Goal: Information Seeking & Learning: Compare options

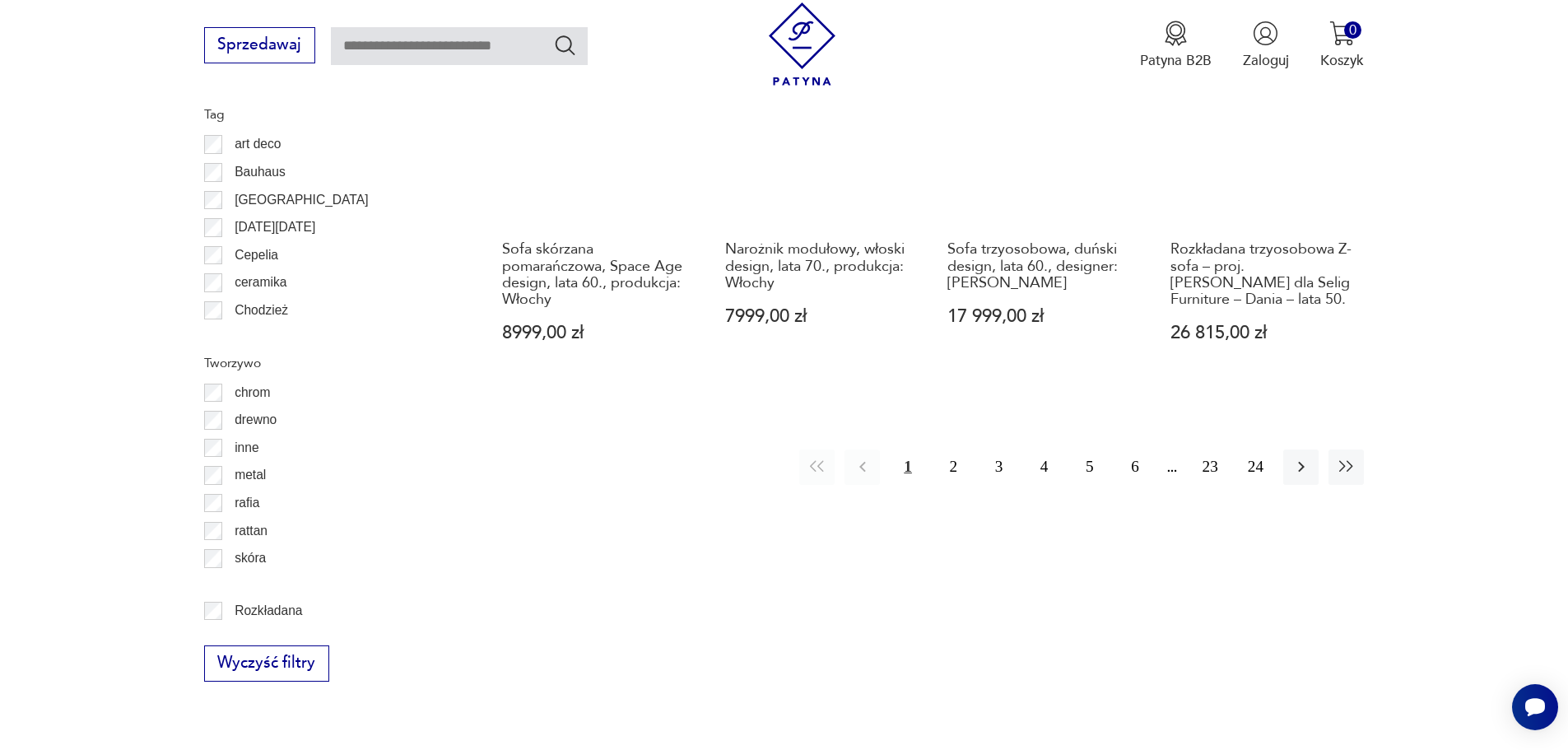
scroll to position [2058, 0]
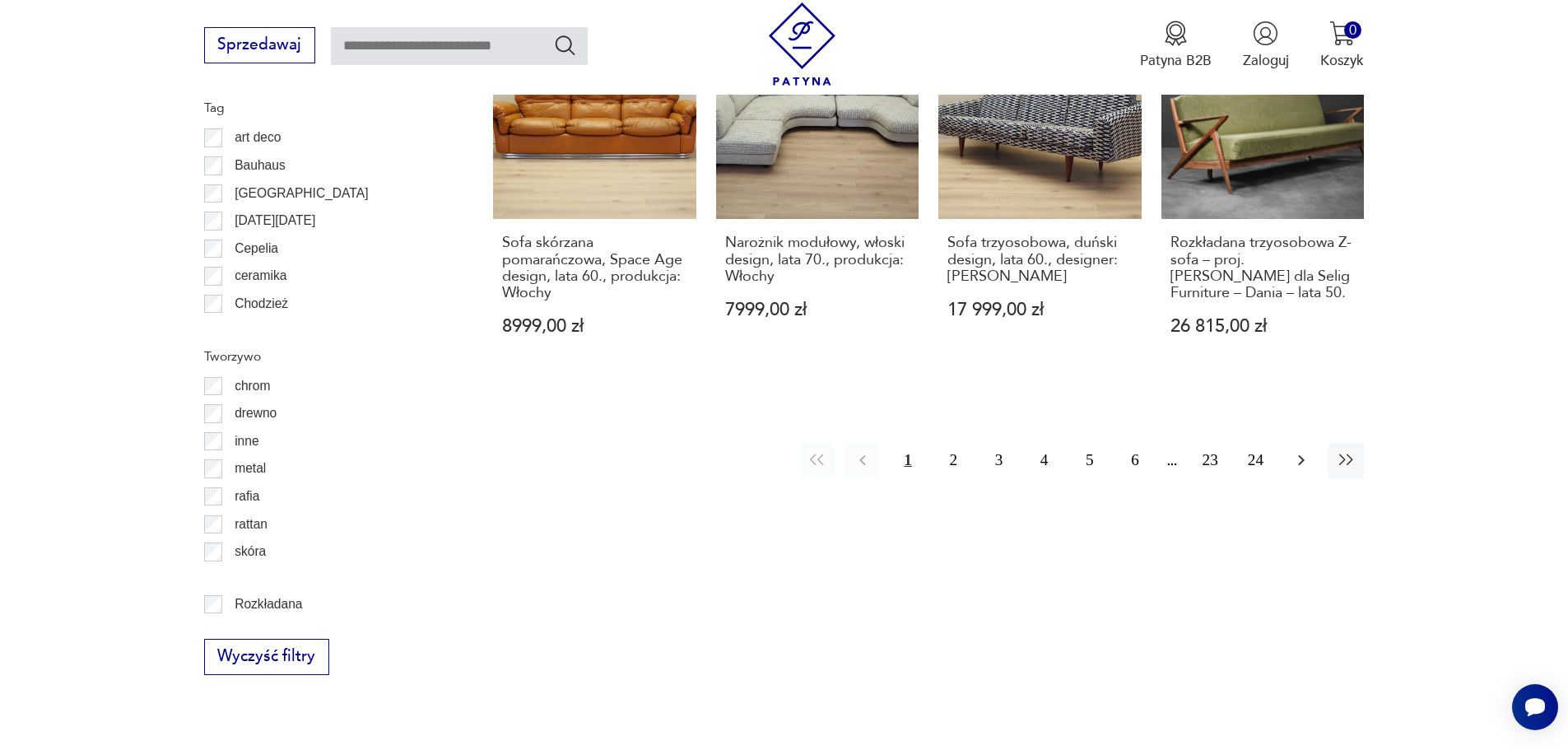
click at [1296, 450] on icon "button" at bounding box center [1302, 460] width 20 height 20
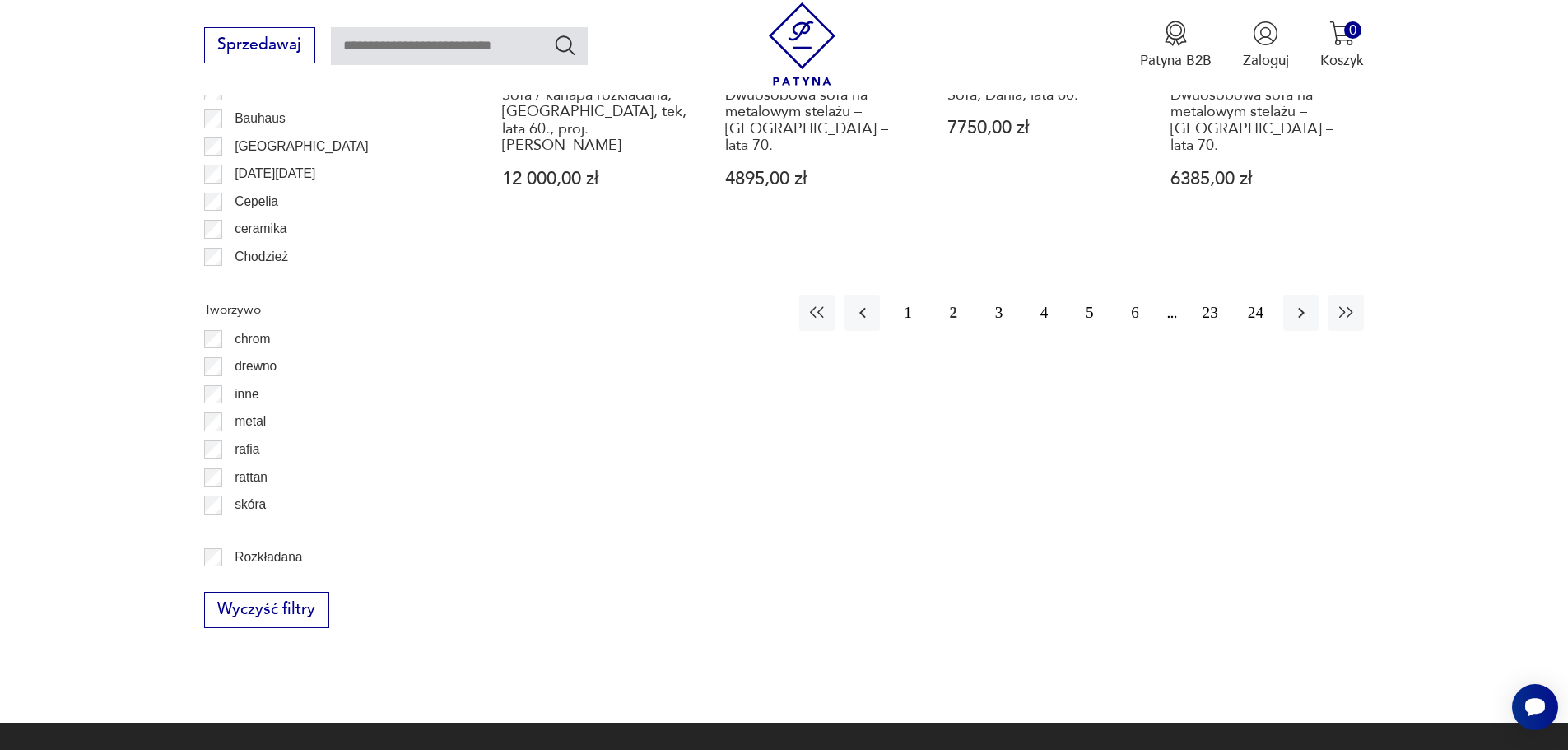
scroll to position [2113, 0]
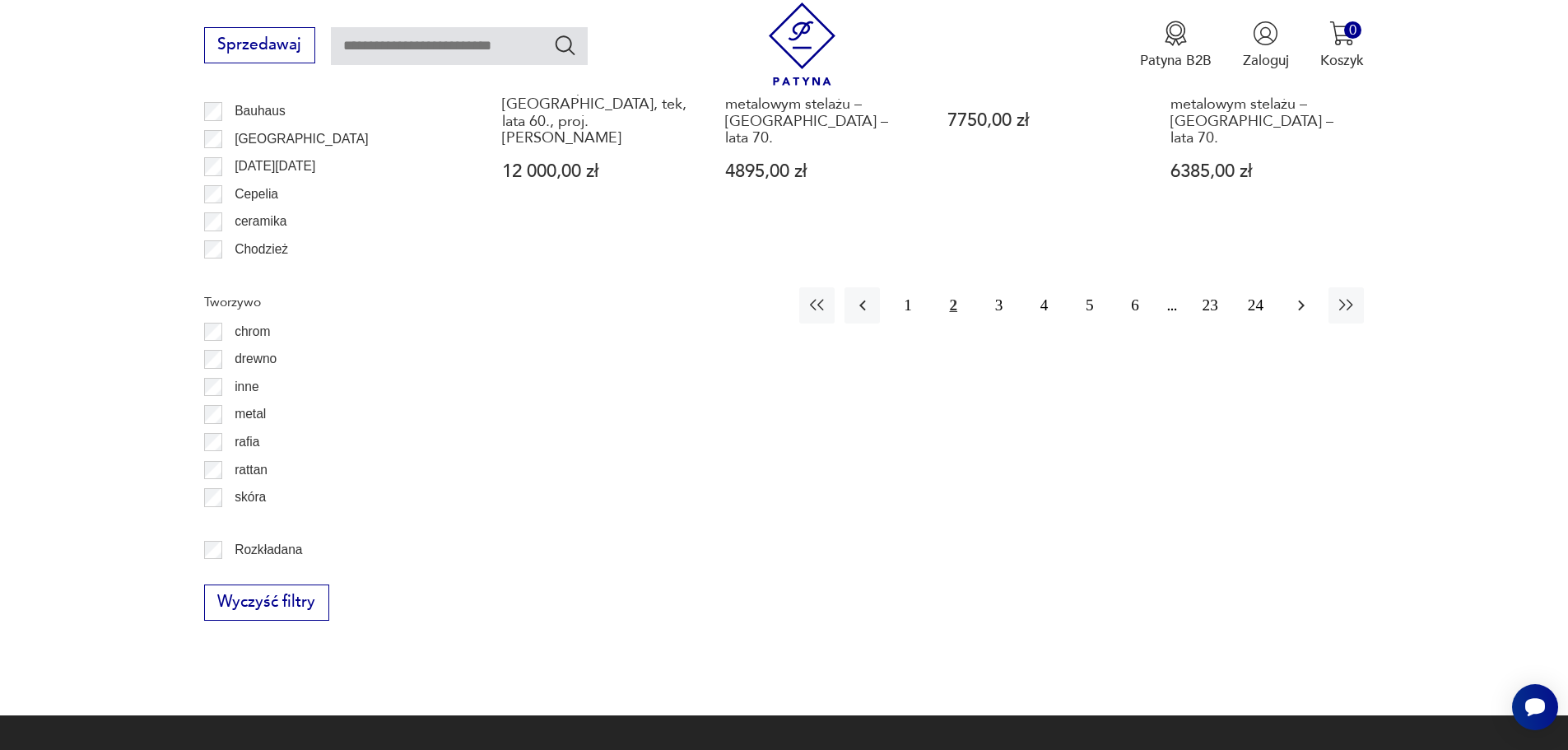
click at [1292, 296] on icon "button" at bounding box center [1302, 306] width 20 height 20
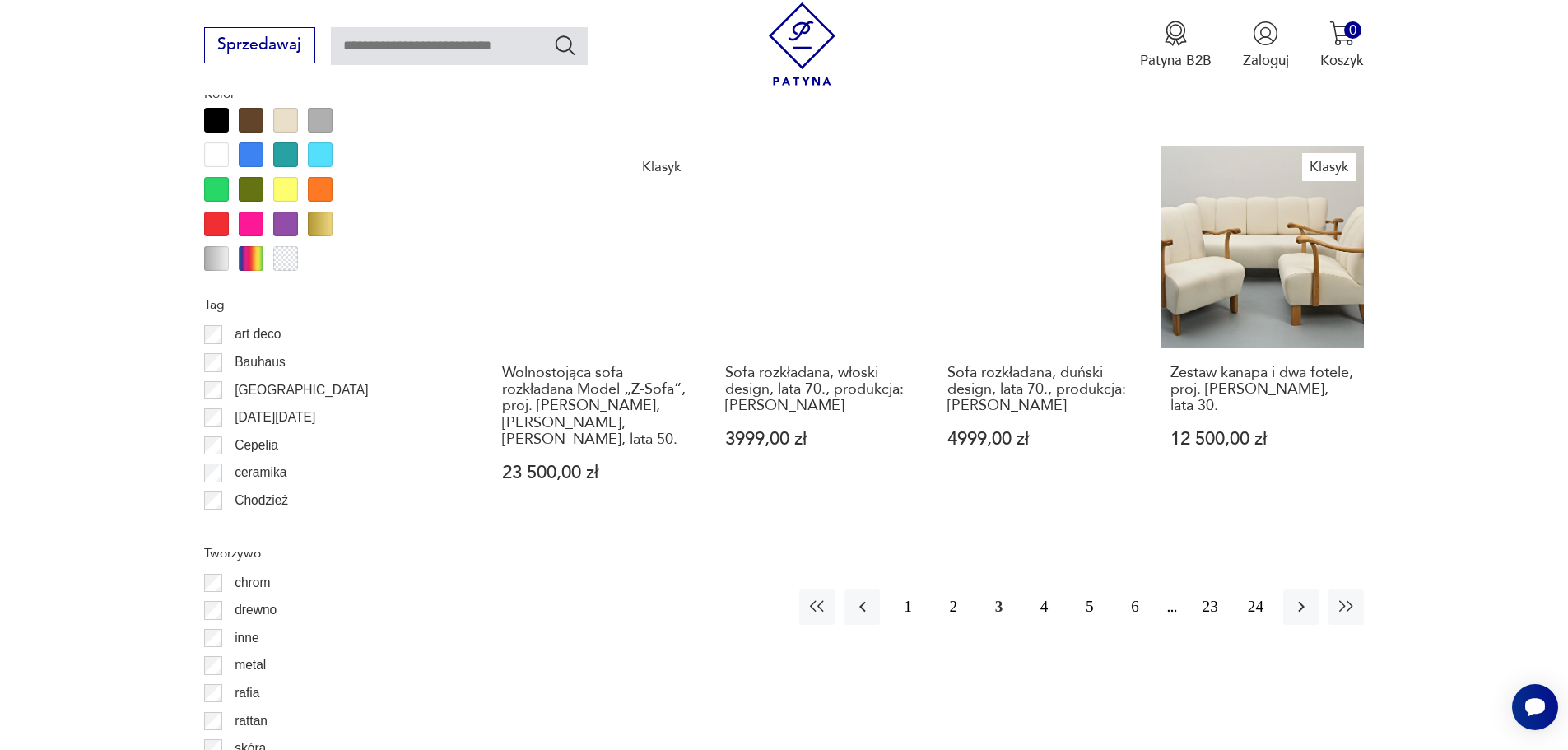
scroll to position [1865, 0]
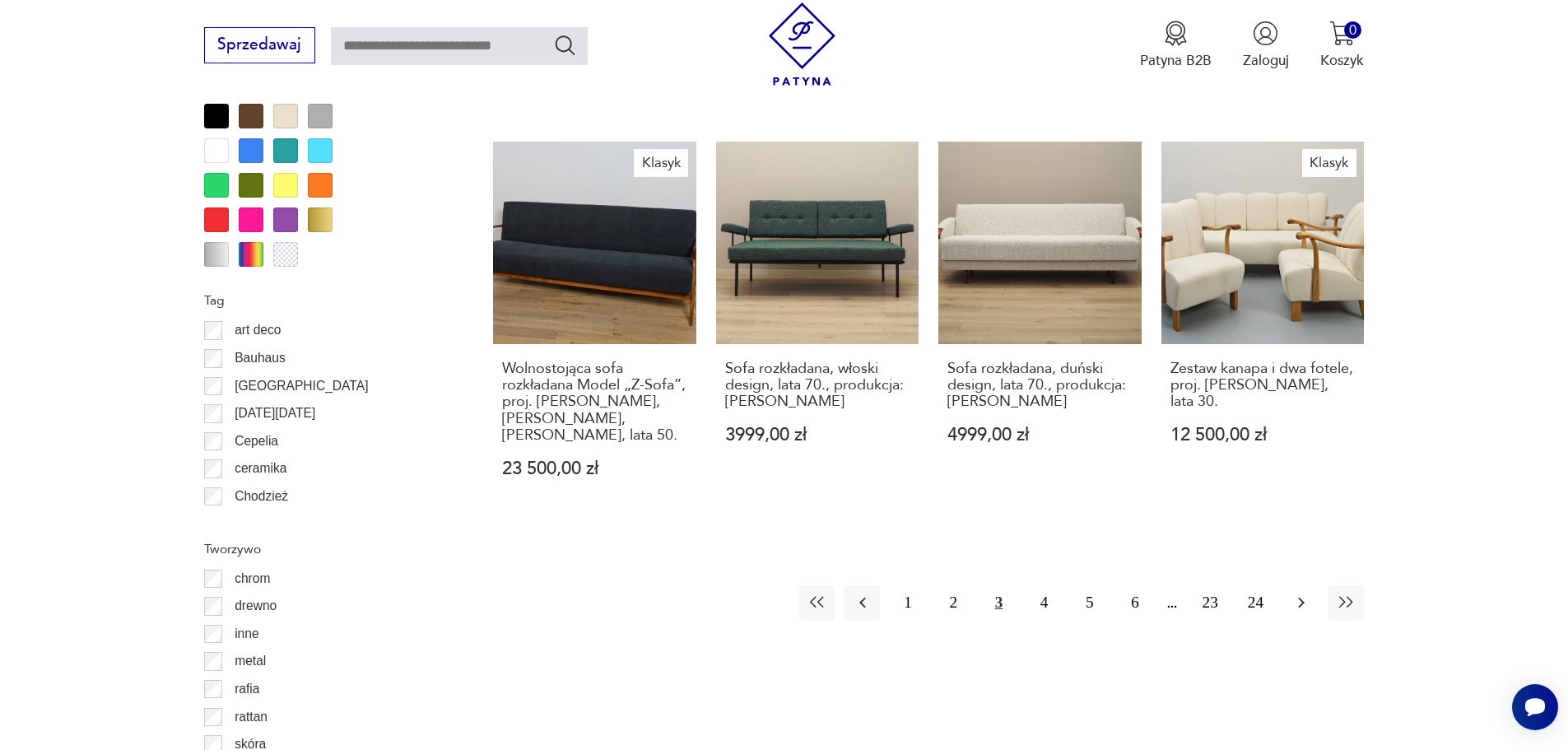
click at [1301, 597] on icon "button" at bounding box center [1301, 603] width 7 height 11
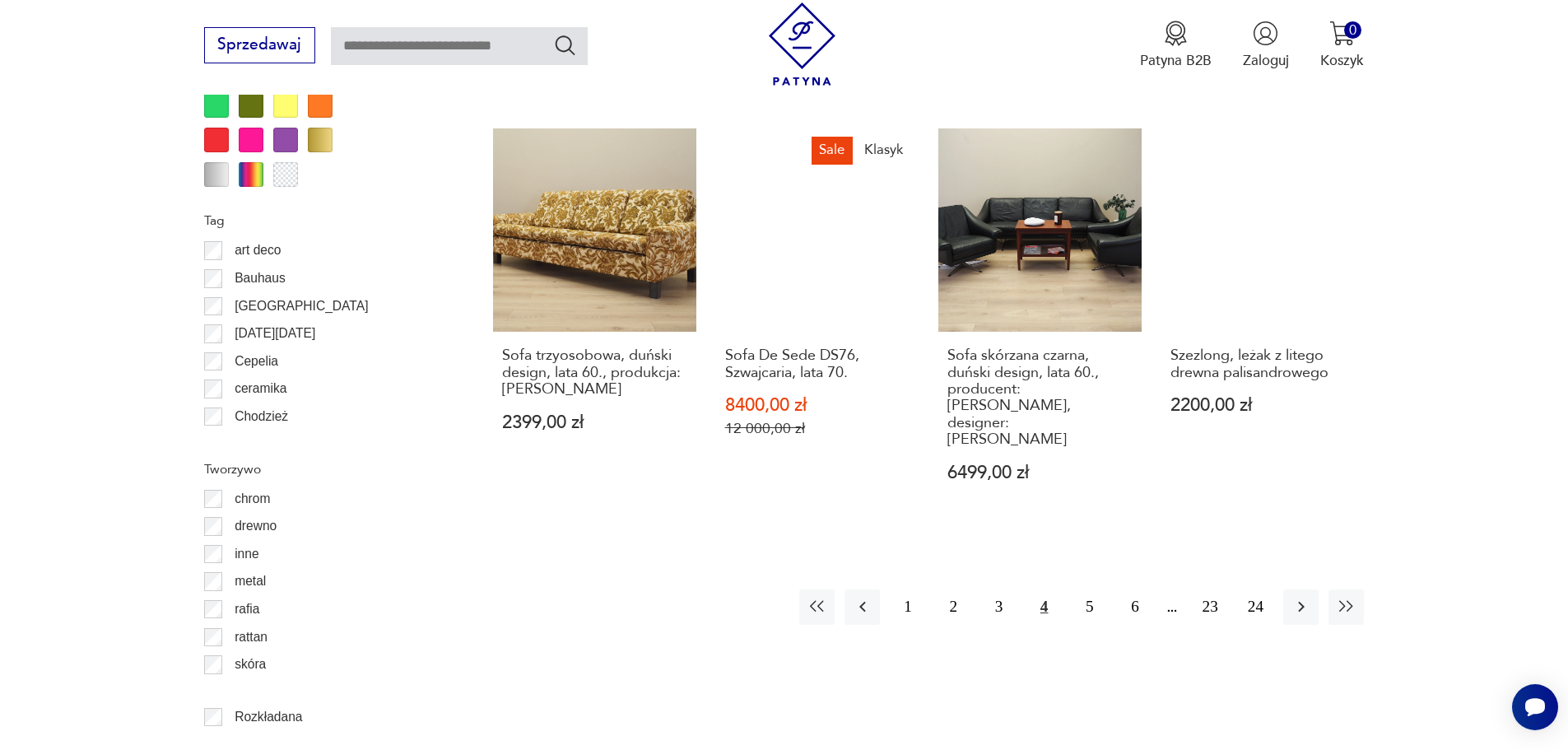
scroll to position [1948, 0]
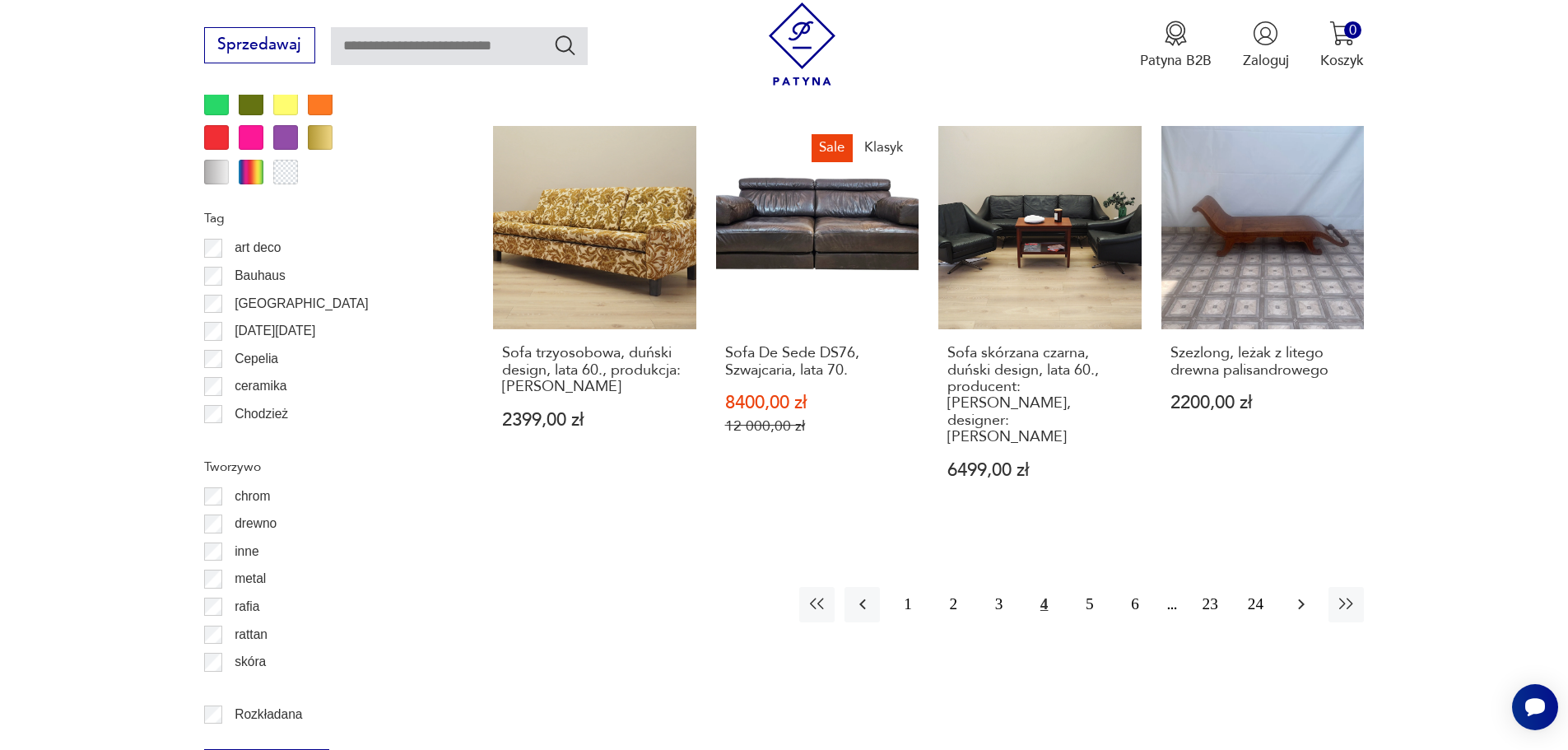
click at [1304, 594] on icon "button" at bounding box center [1302, 604] width 20 height 20
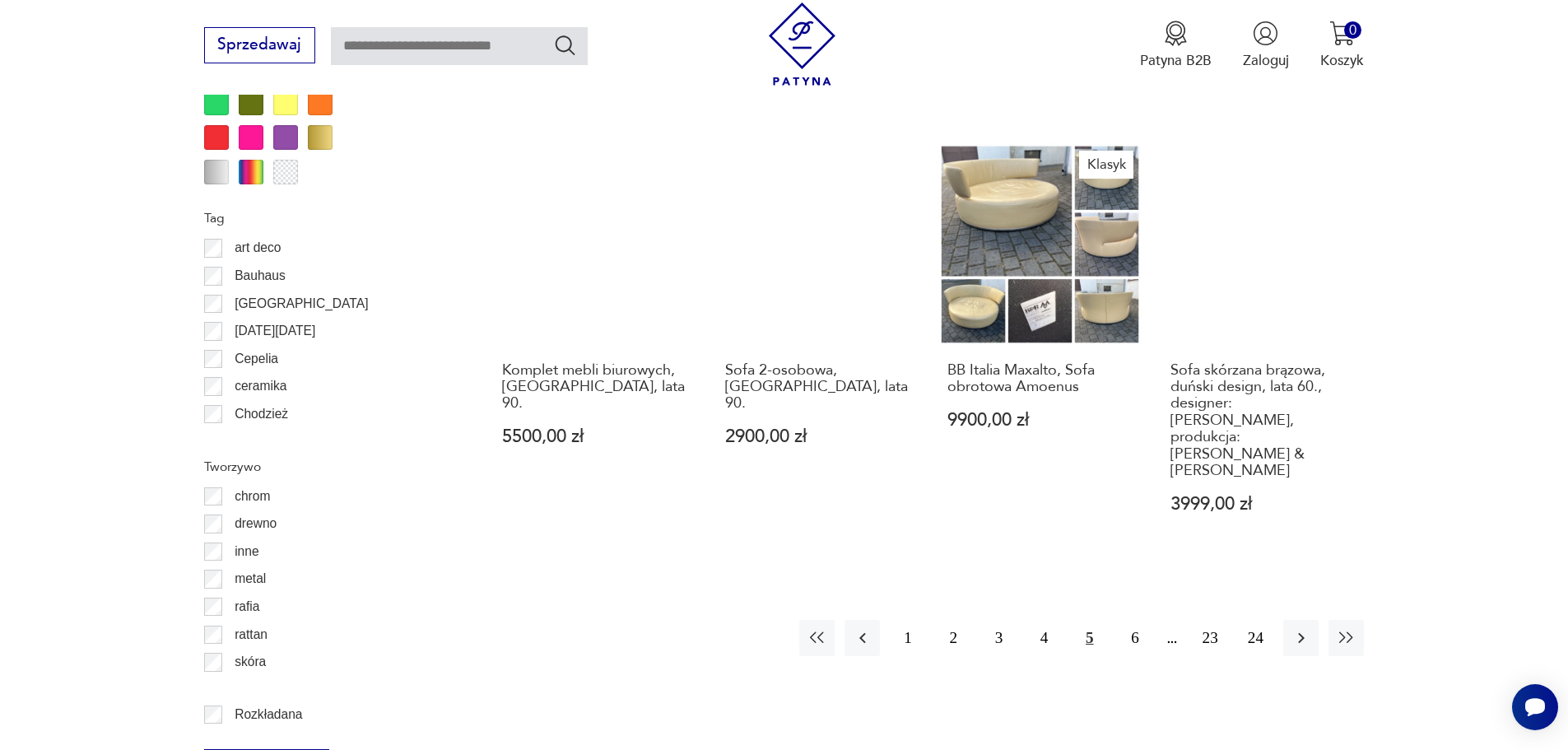
scroll to position [2278, 0]
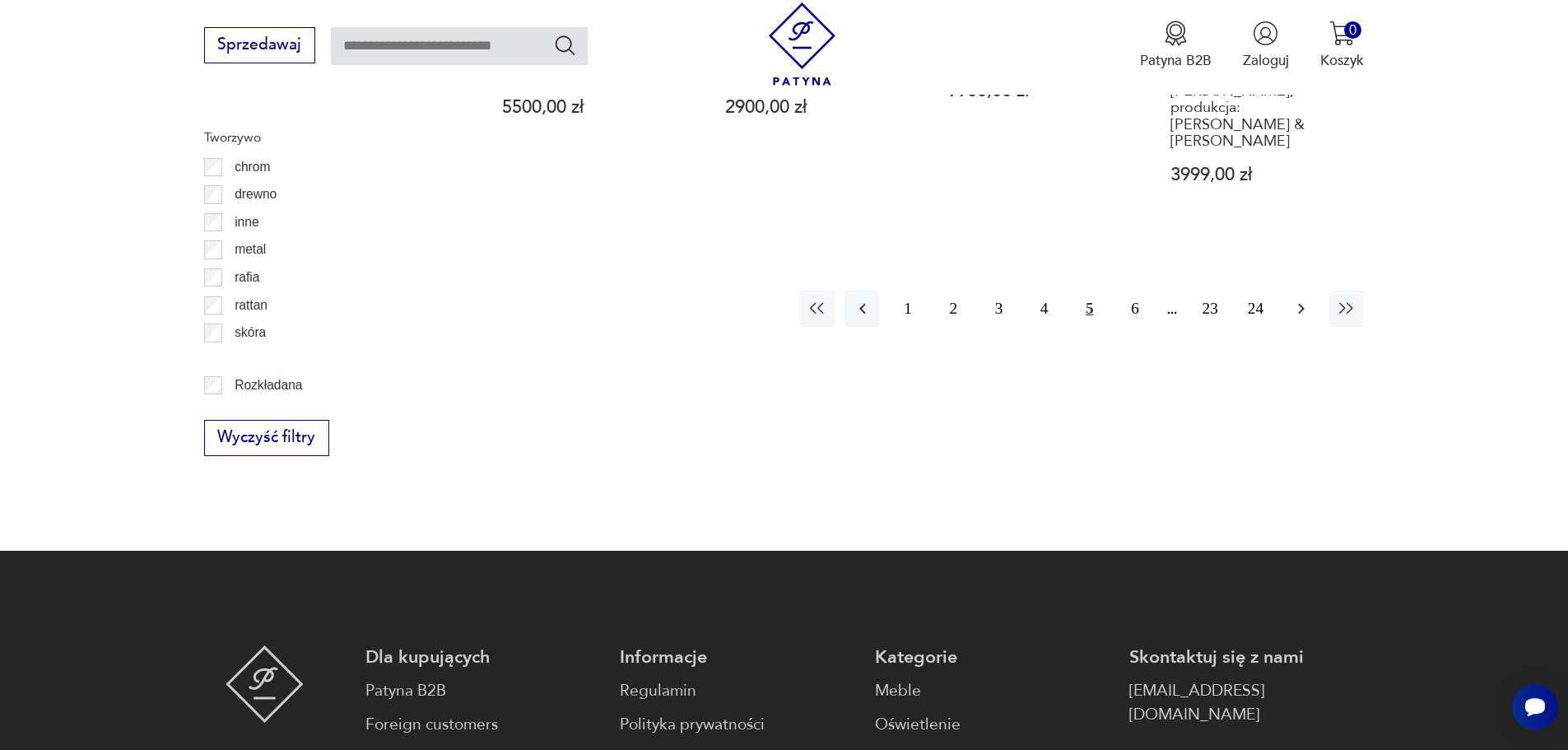
click at [1300, 304] on icon "button" at bounding box center [1301, 309] width 7 height 11
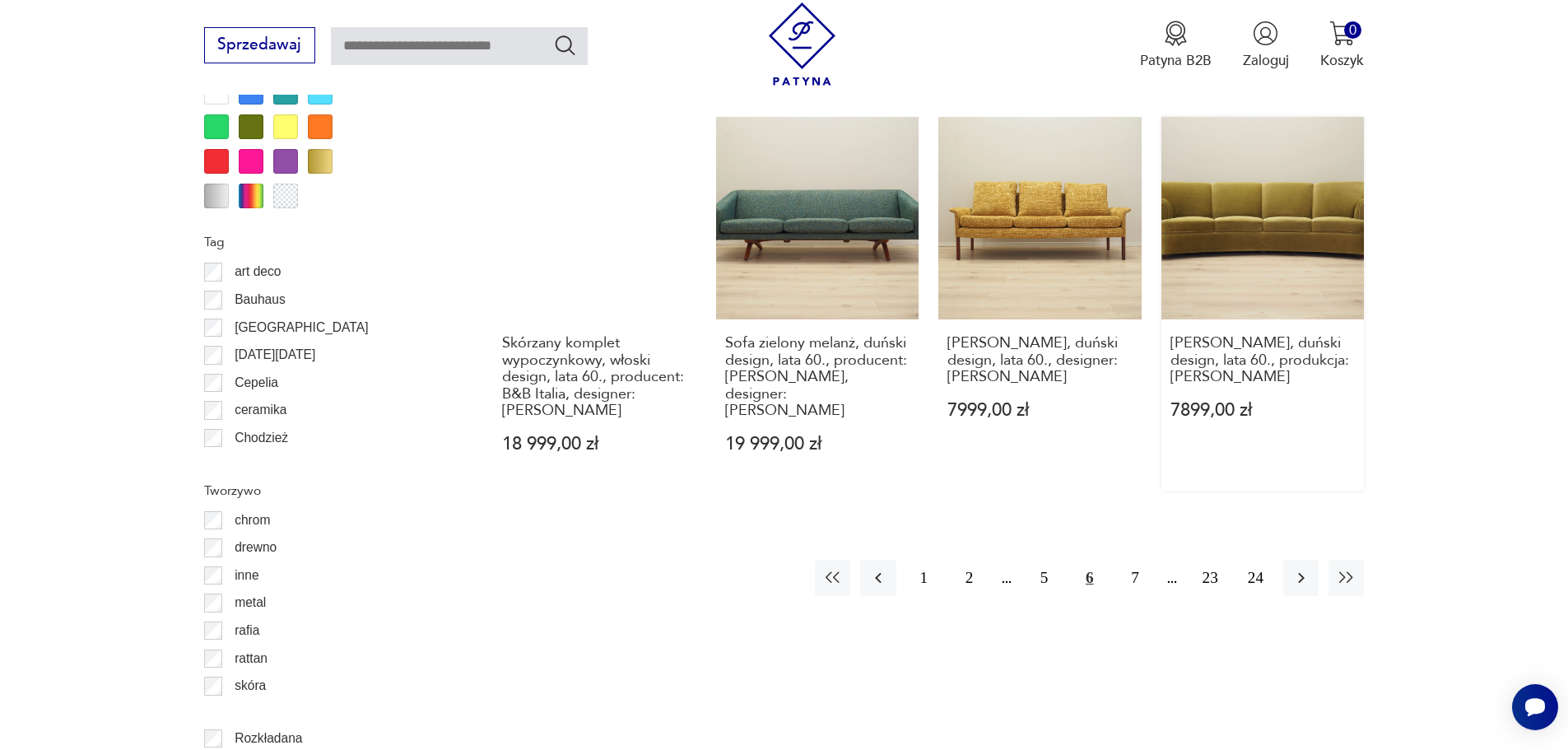
scroll to position [1948, 0]
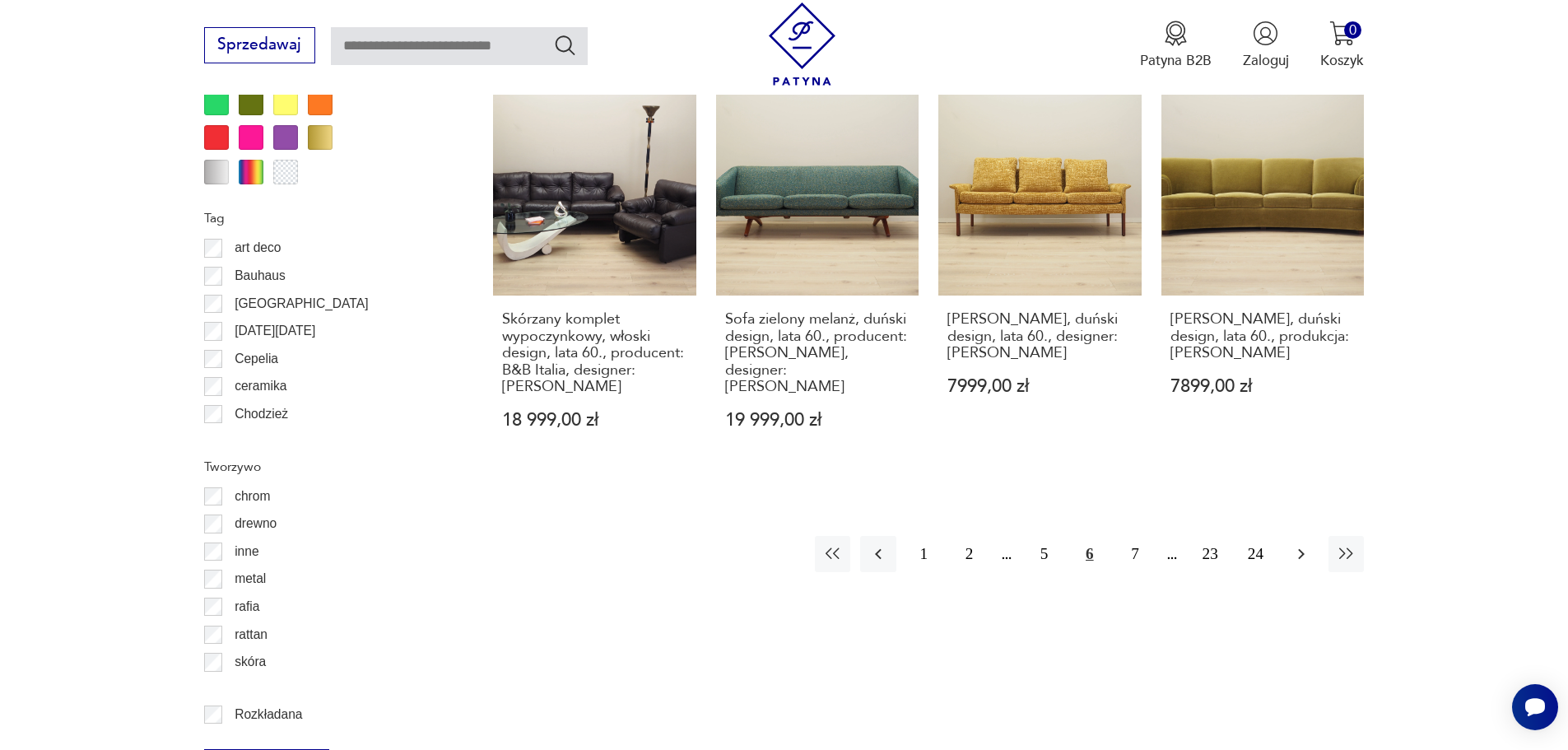
click at [1305, 544] on icon "button" at bounding box center [1302, 554] width 20 height 20
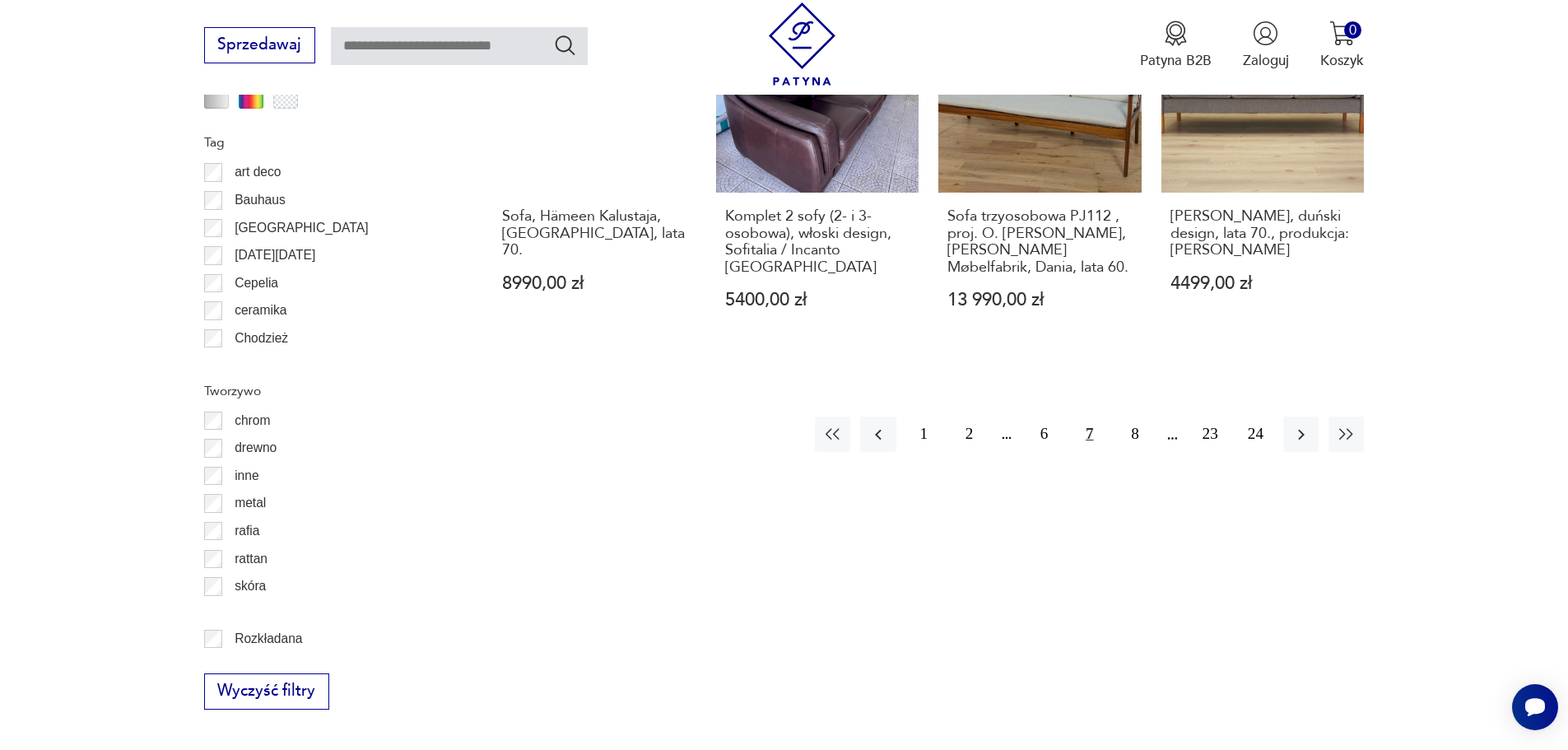
scroll to position [2195, 0]
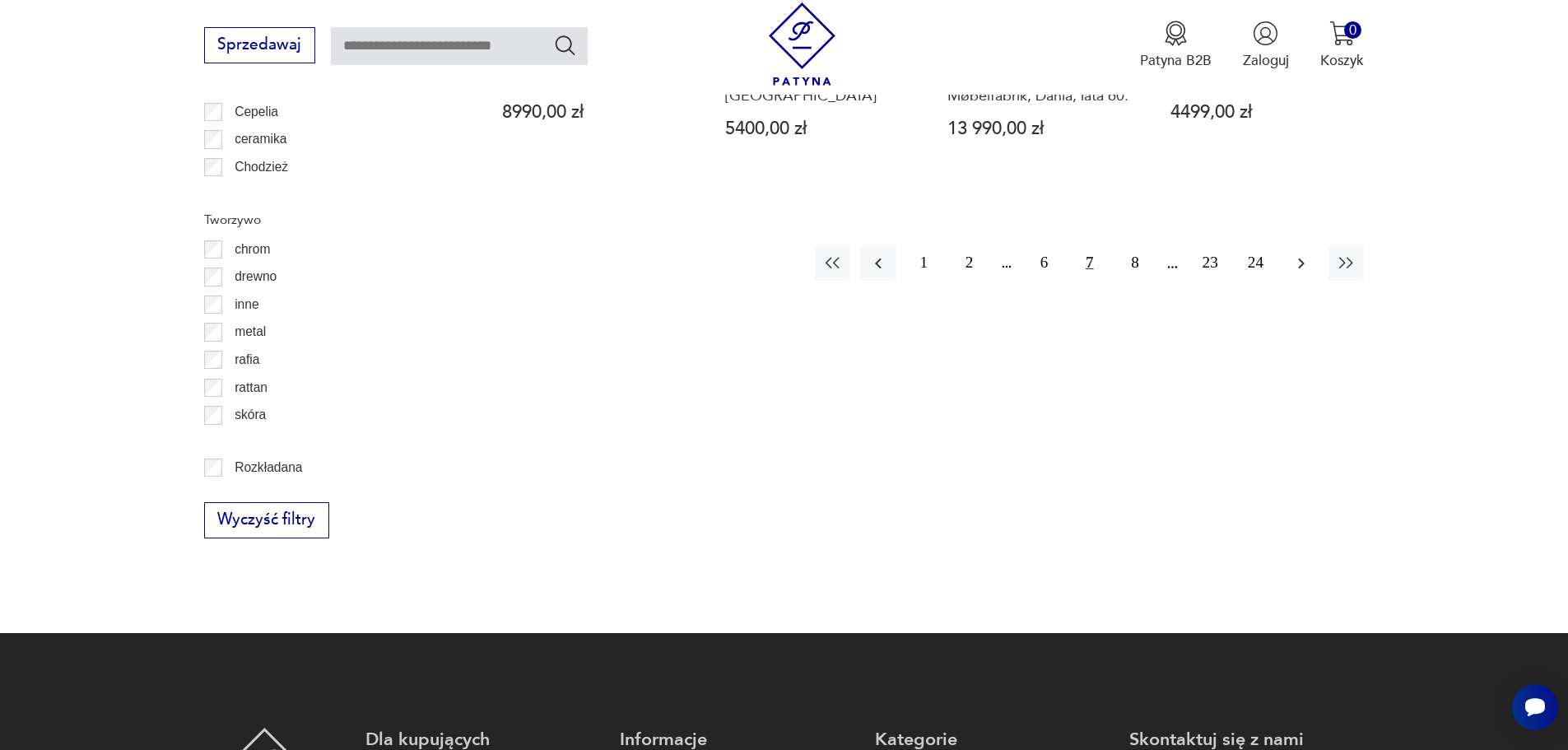
click at [1297, 270] on icon "button" at bounding box center [1302, 264] width 20 height 20
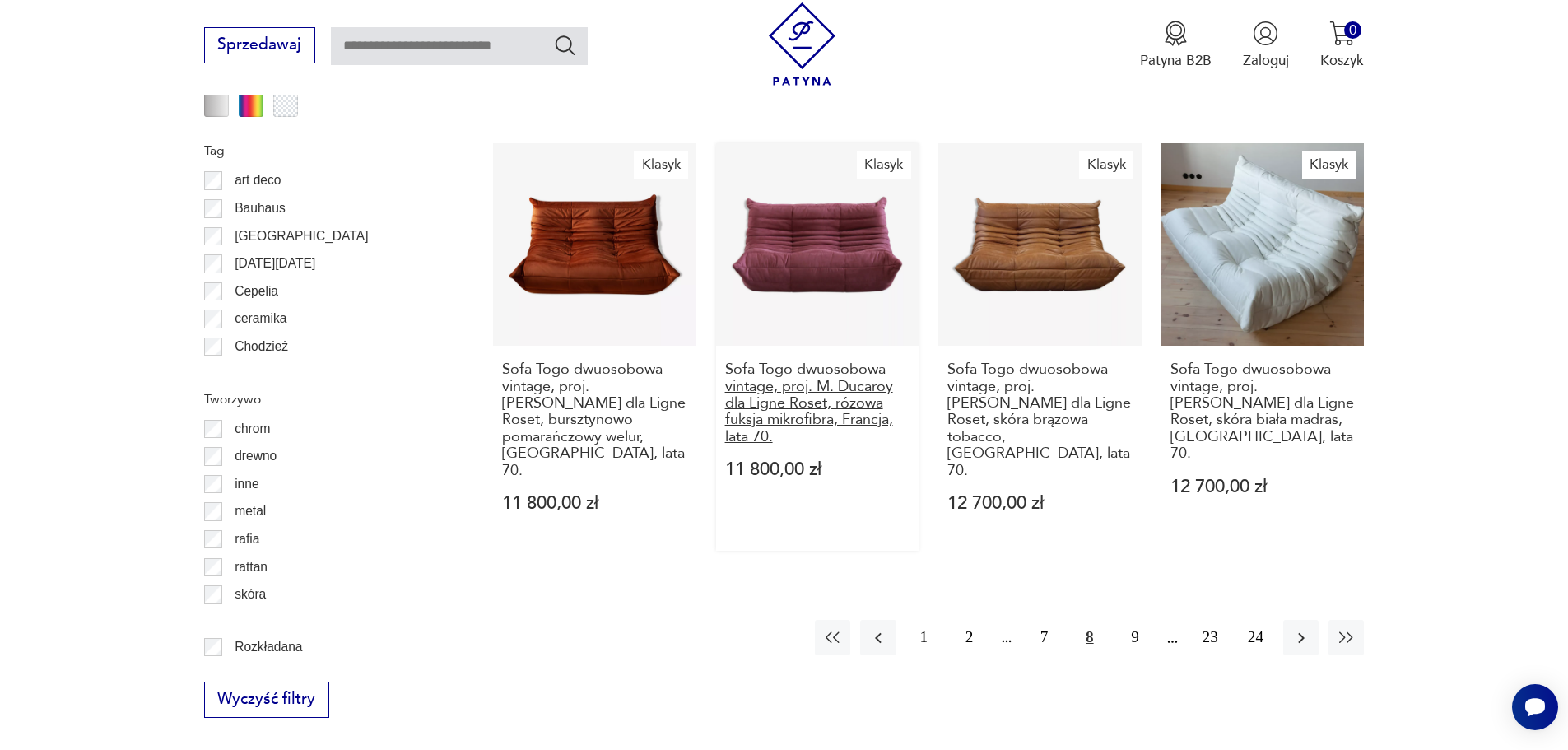
scroll to position [2030, 0]
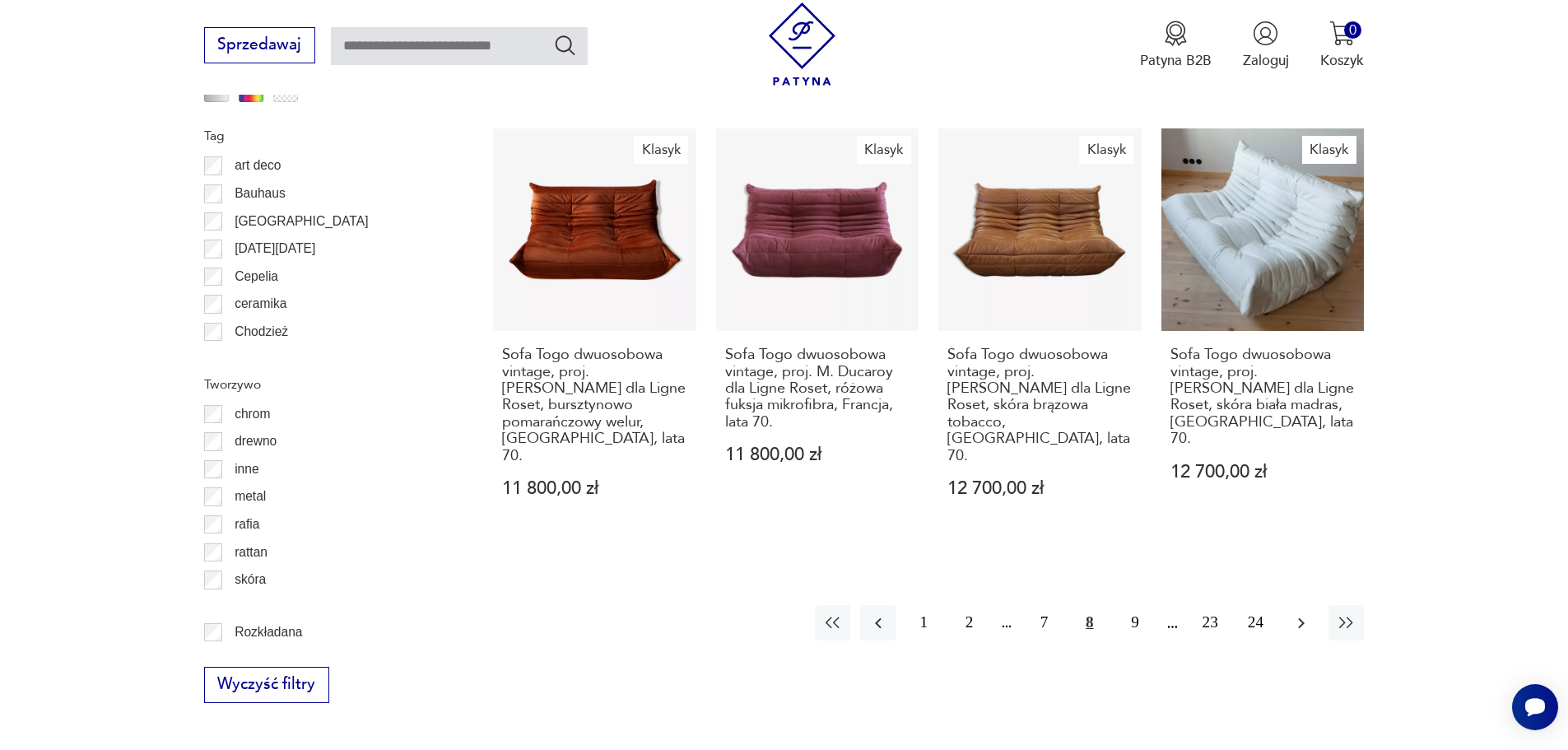
click at [1300, 613] on icon "button" at bounding box center [1302, 623] width 20 height 20
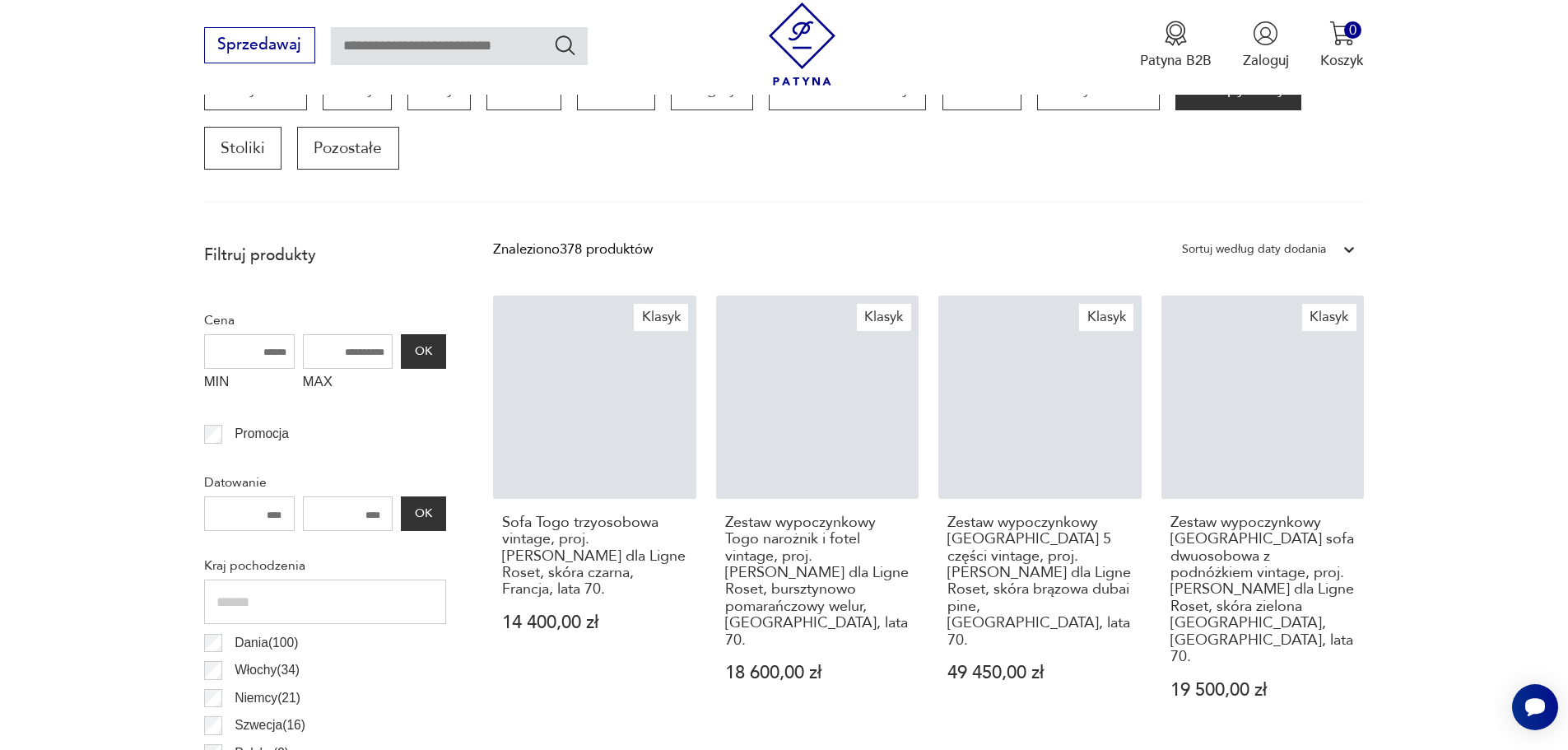
scroll to position [548, 0]
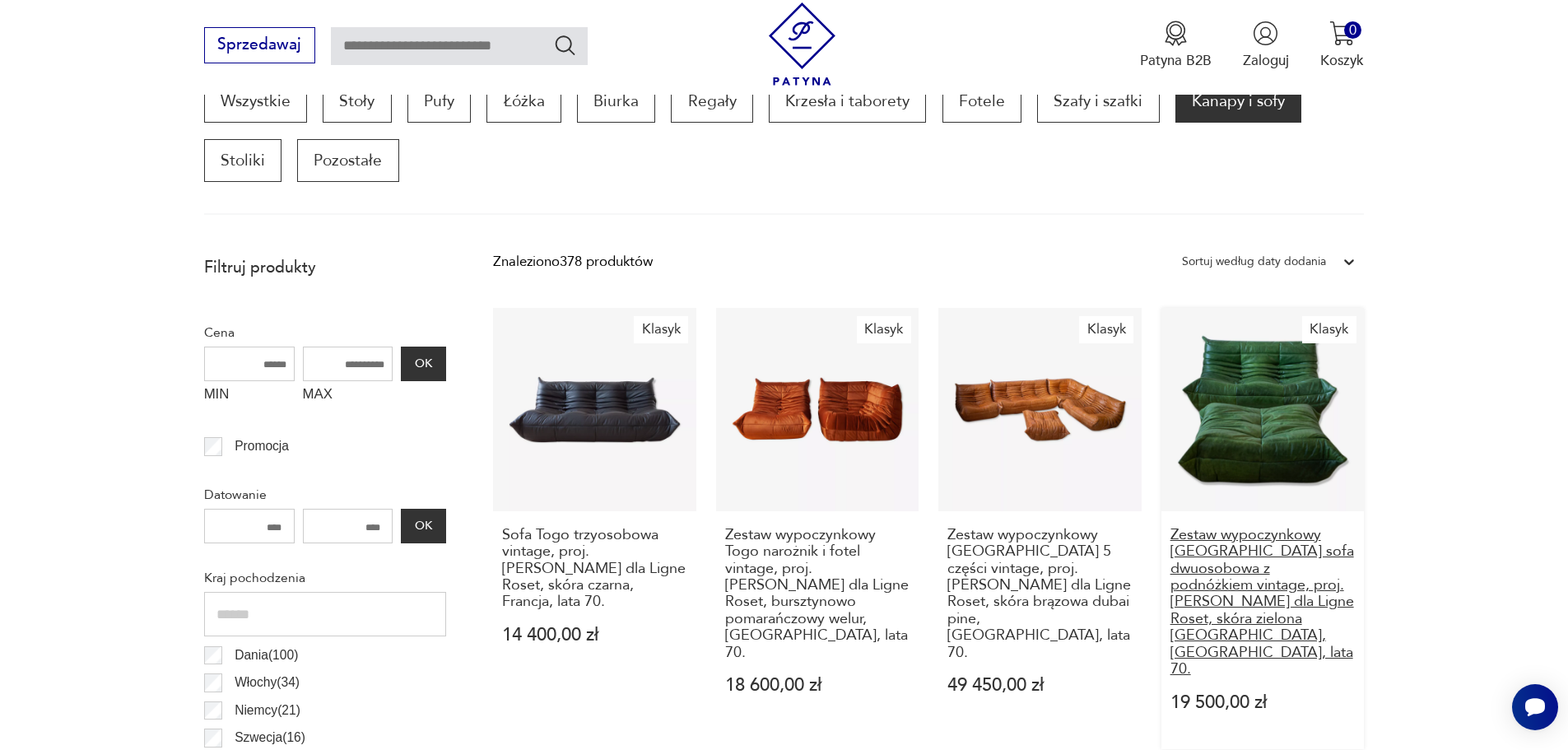
click at [1302, 581] on h3 "Zestaw wypoczynkowy [GEOGRAPHIC_DATA] sofa dwuosobowa z podnóżkiem vintage, pro…" at bounding box center [1262, 603] width 185 height 152
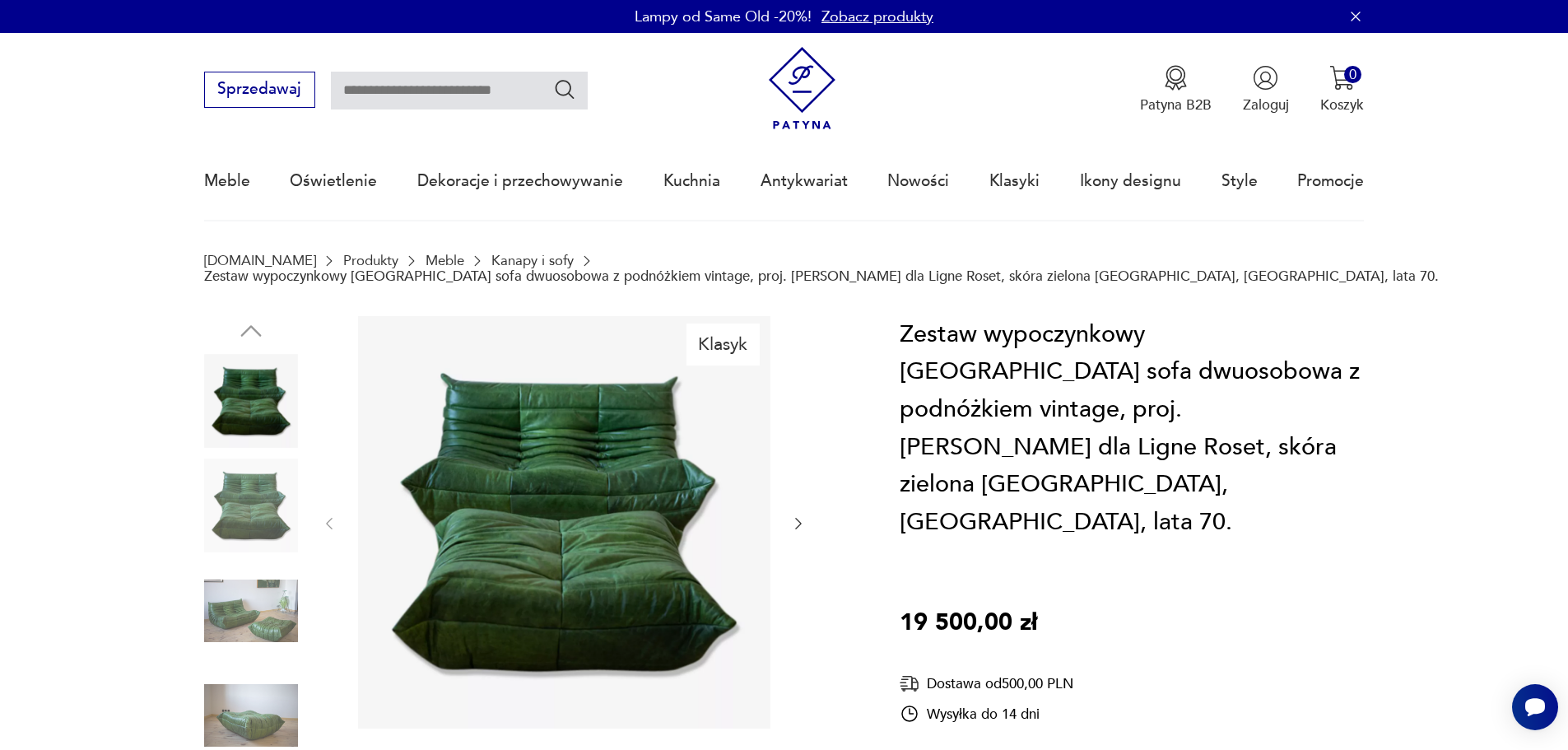
click at [812, 520] on div "Klasyk" at bounding box center [529, 560] width 648 height 488
click at [800, 525] on icon "button" at bounding box center [798, 524] width 17 height 17
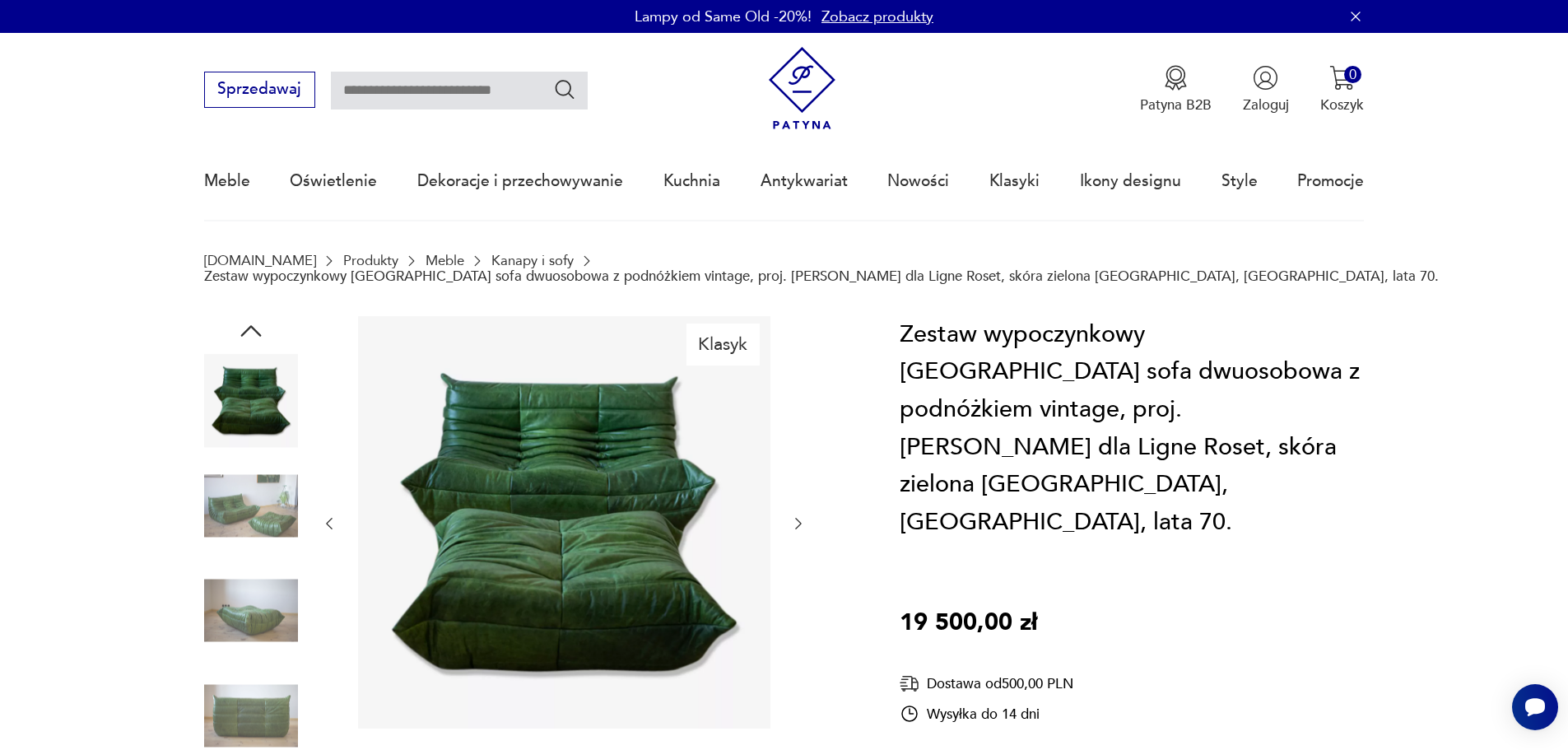
click at [800, 525] on icon "button" at bounding box center [798, 524] width 7 height 12
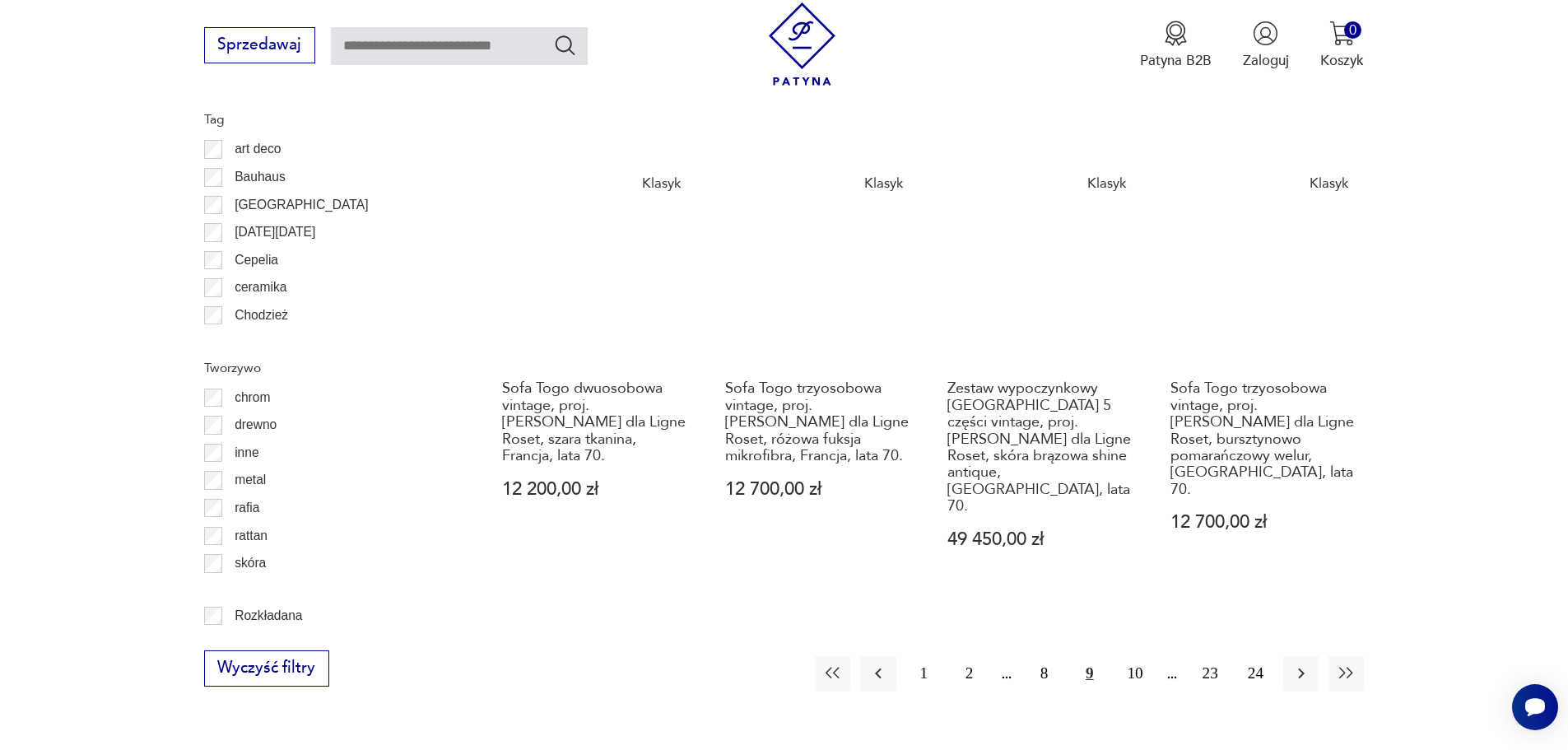
scroll to position [2113, 0]
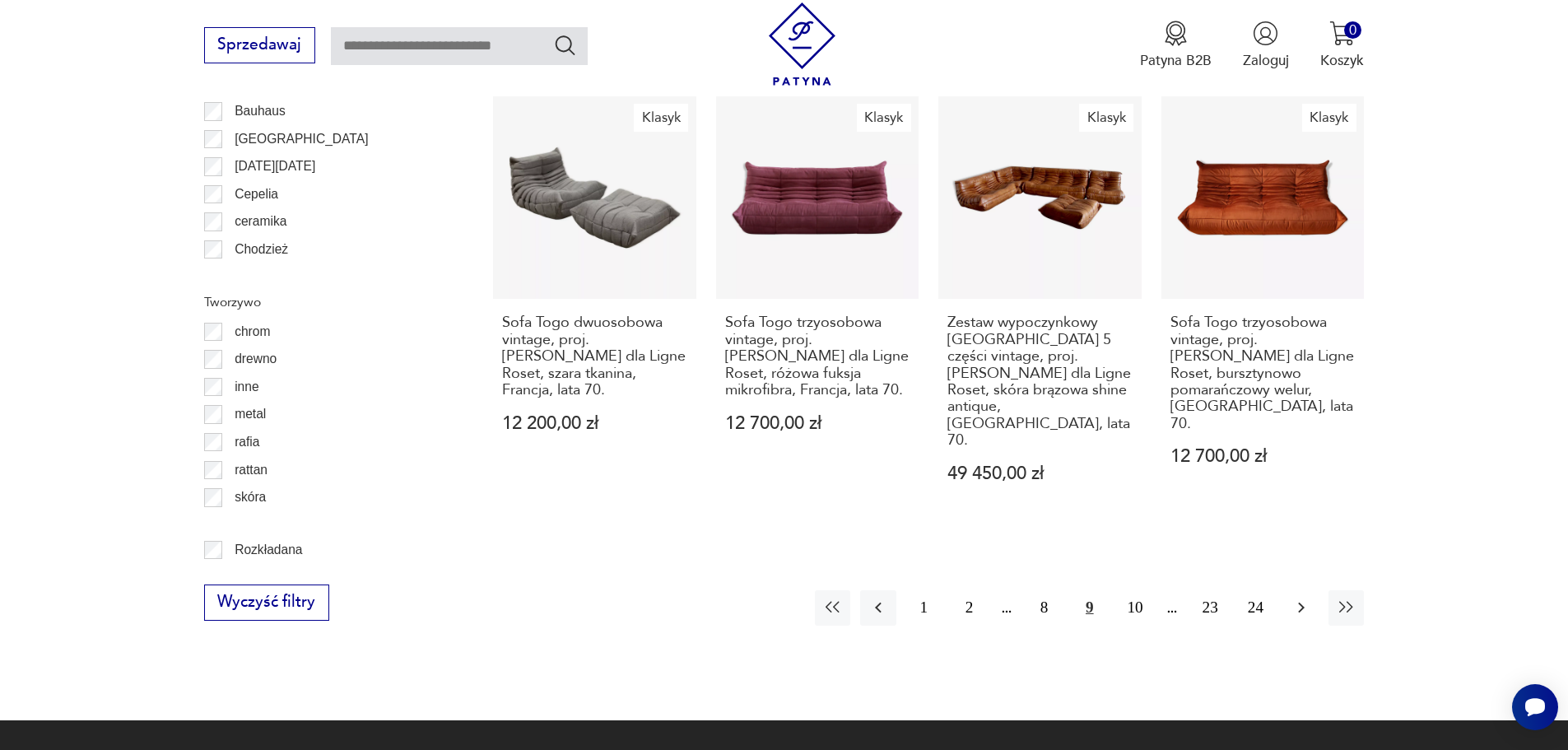
click at [1312, 590] on button "button" at bounding box center [1301, 608] width 35 height 35
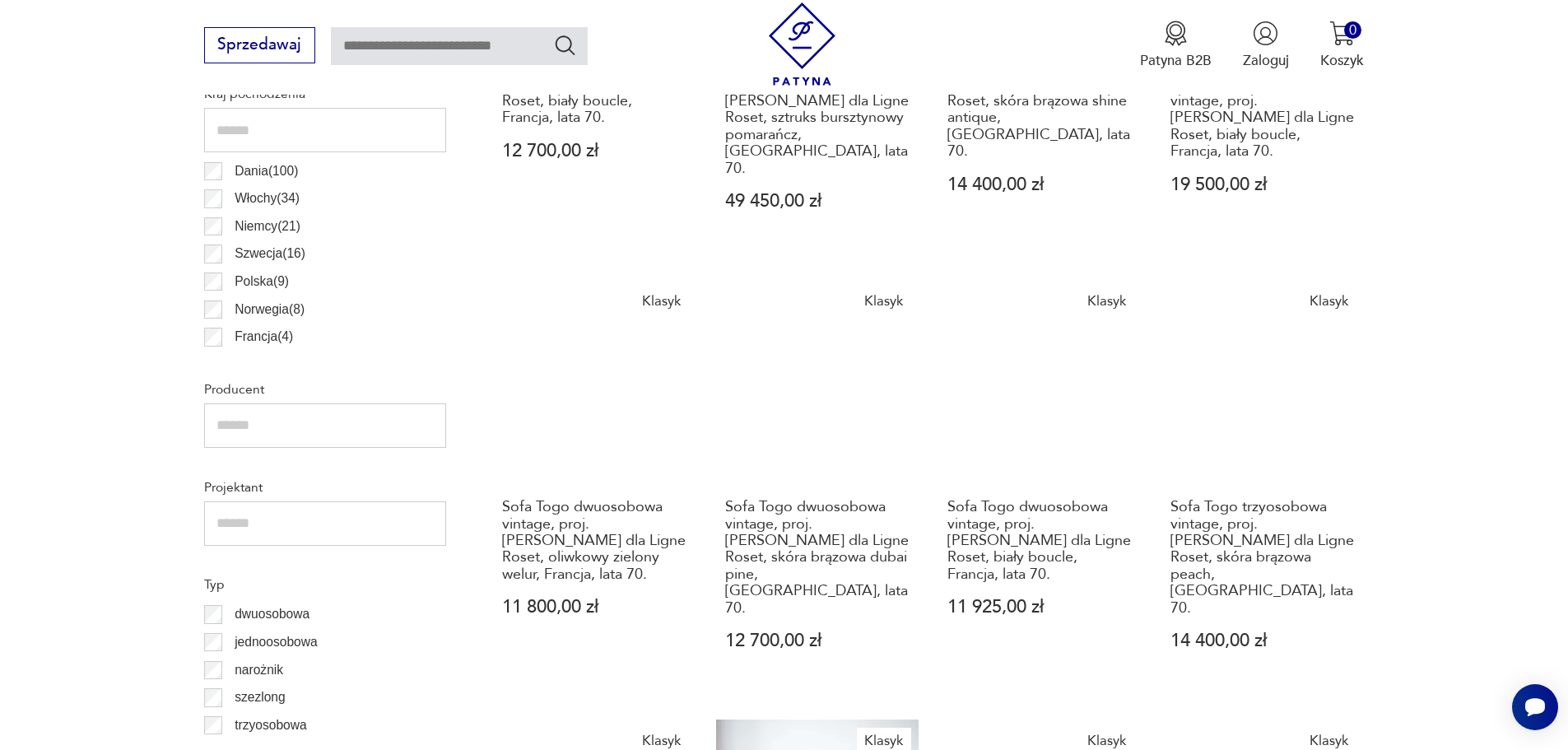
scroll to position [1207, 0]
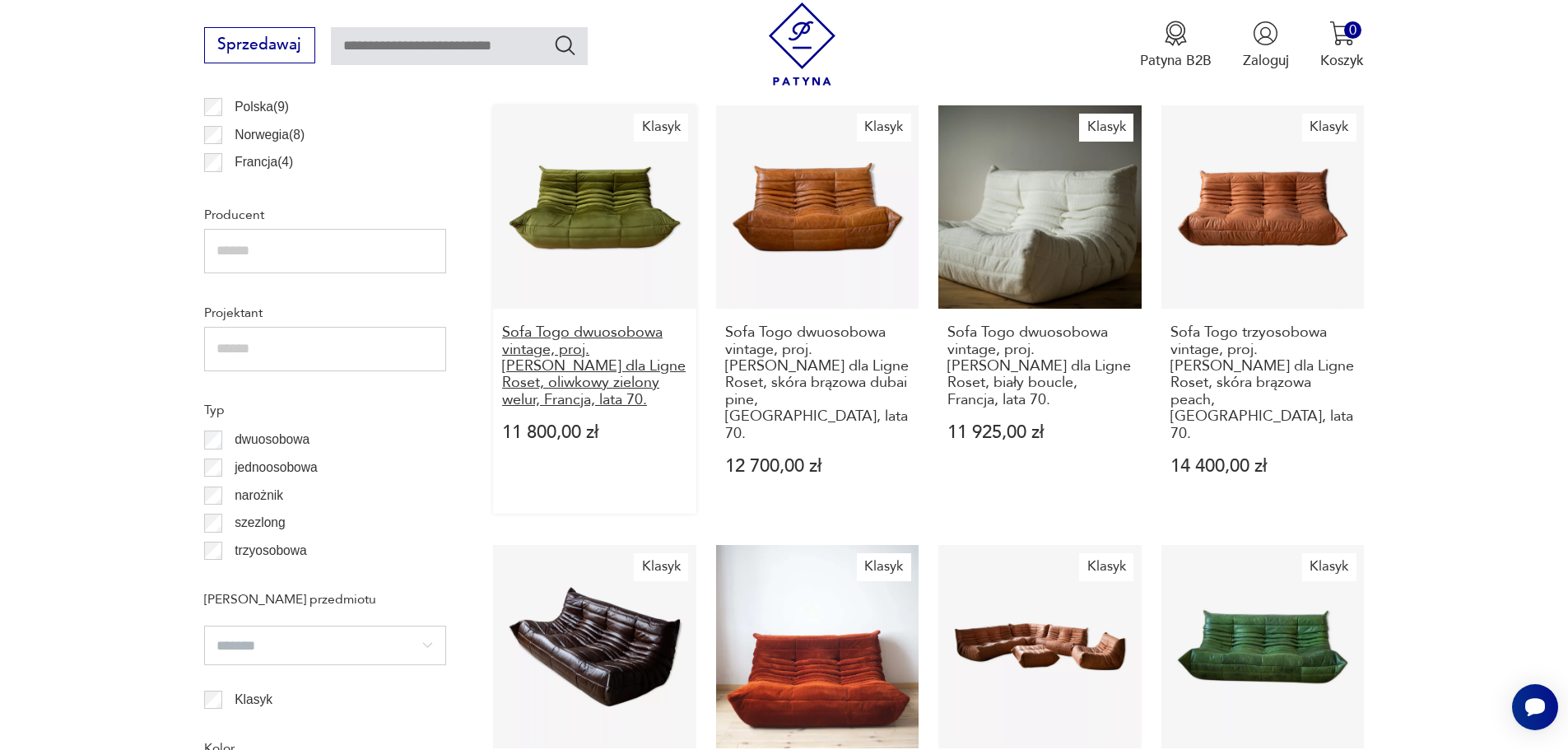
click at [555, 328] on h3 "Sofa Togo dwuosobowa vintage, proj. [PERSON_NAME] dla Ligne Roset, oliwkowy zie…" at bounding box center [594, 366] width 185 height 84
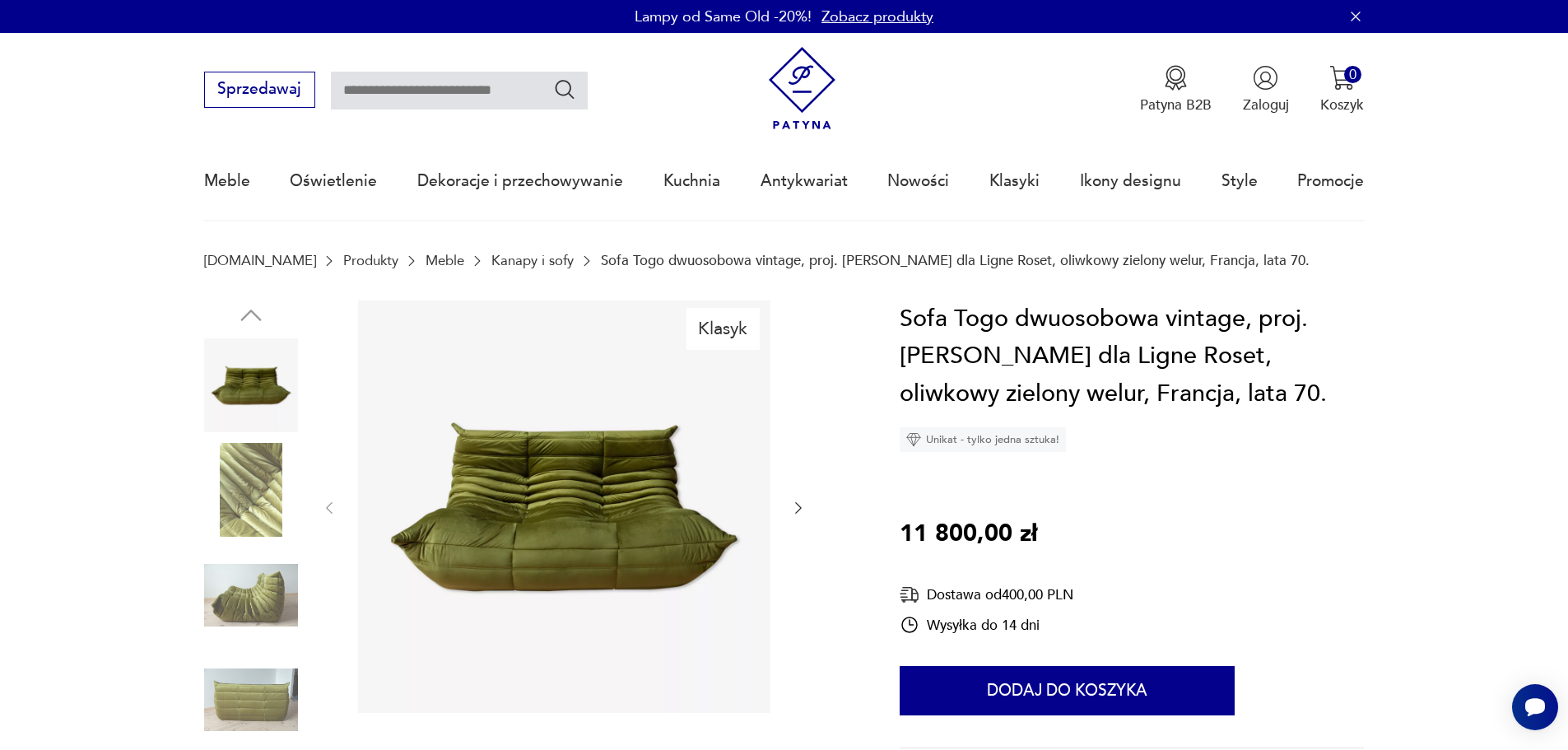
click at [770, 518] on img at bounding box center [564, 507] width 412 height 412
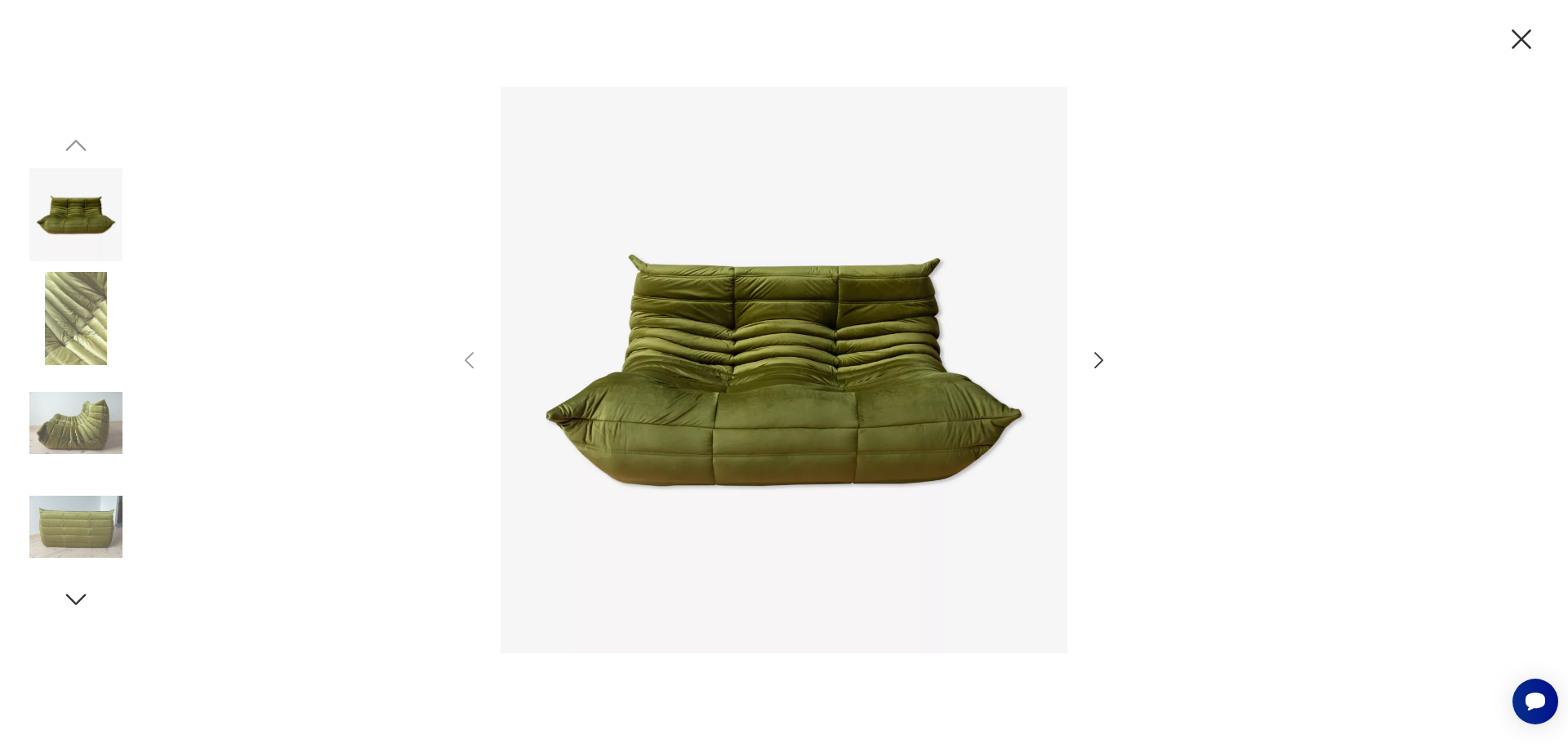
click at [1126, 361] on div at bounding box center [784, 372] width 1568 height 744
click at [1102, 361] on icon "button" at bounding box center [1099, 361] width 23 height 23
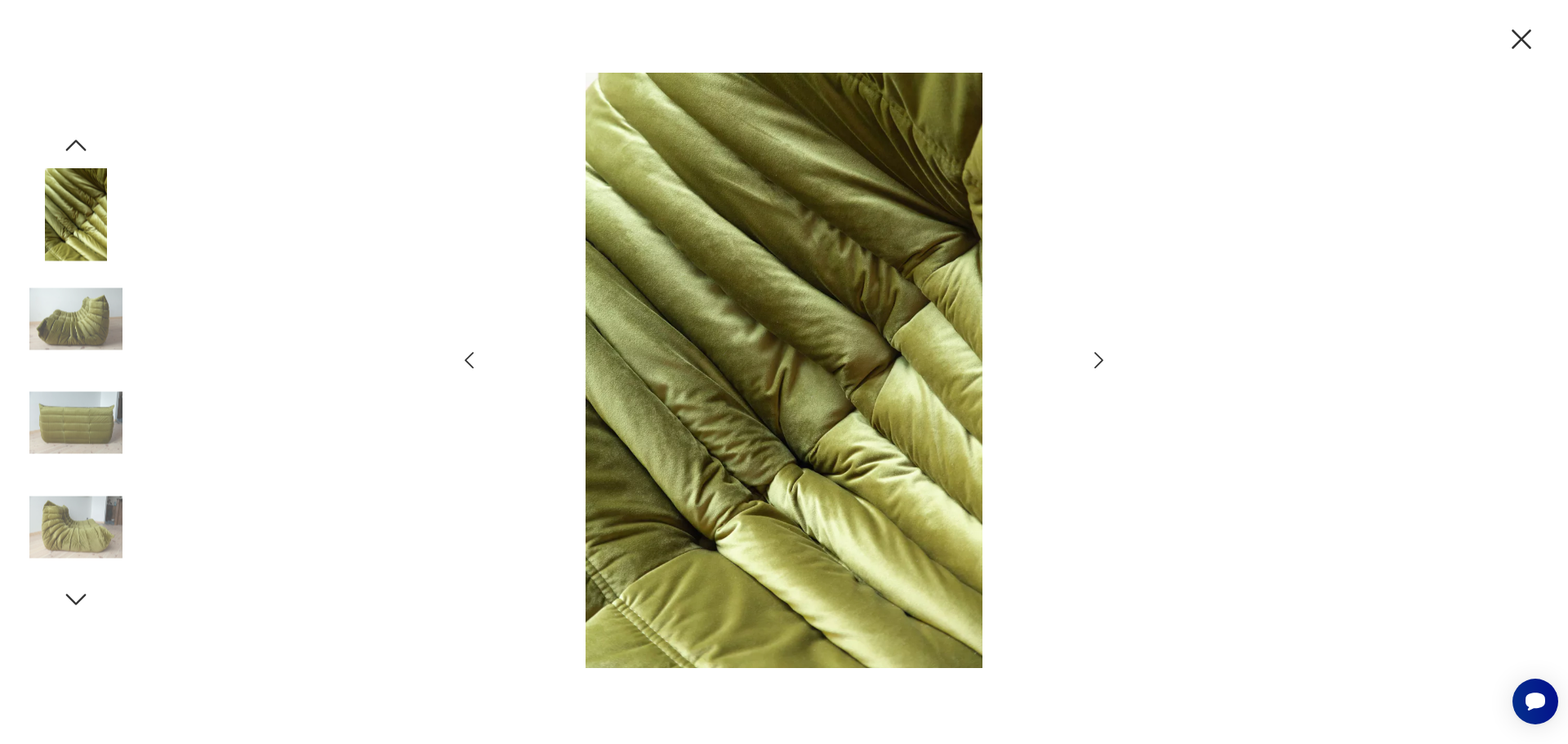
click at [1102, 361] on icon "button" at bounding box center [1099, 360] width 9 height 17
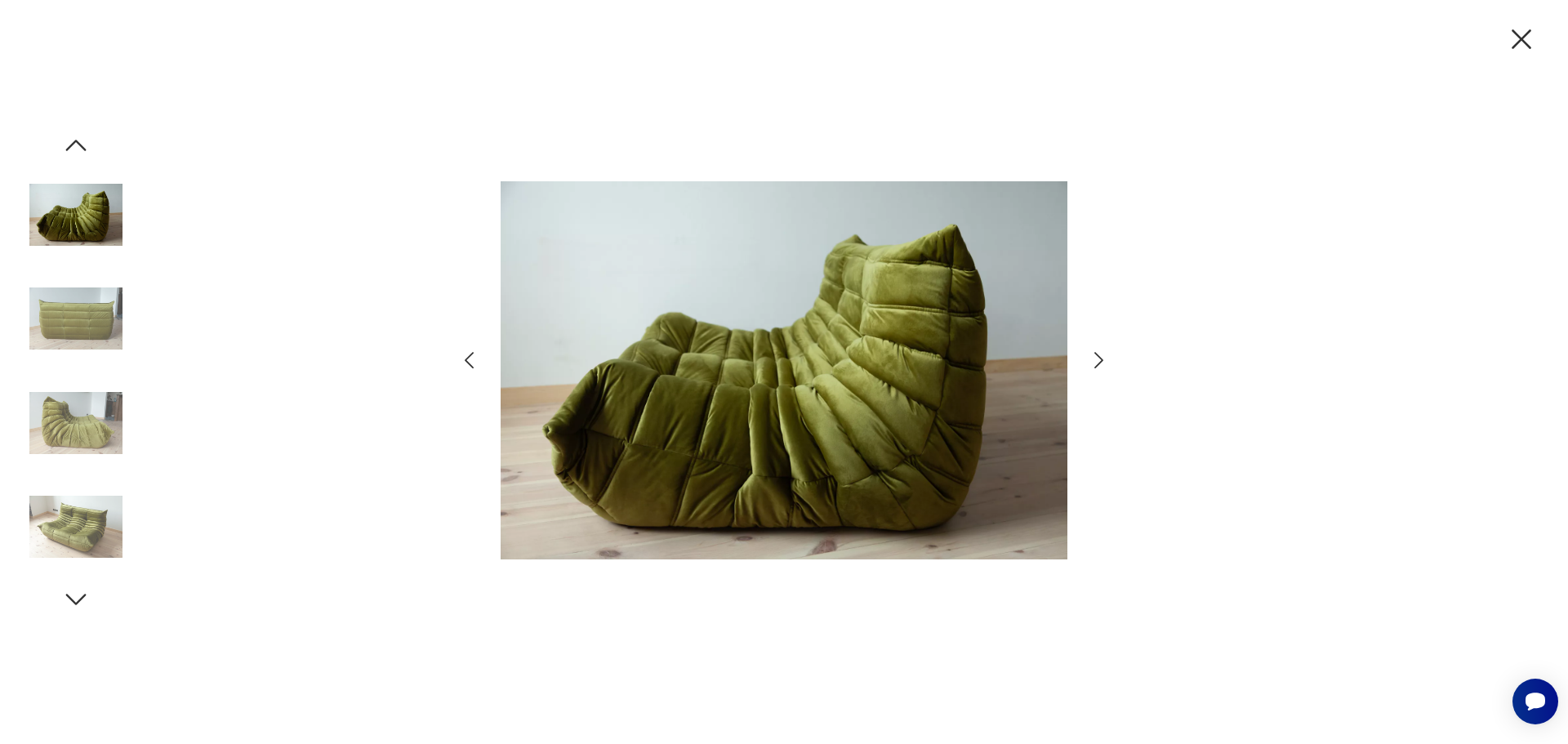
click at [1102, 361] on icon "button" at bounding box center [1099, 360] width 9 height 17
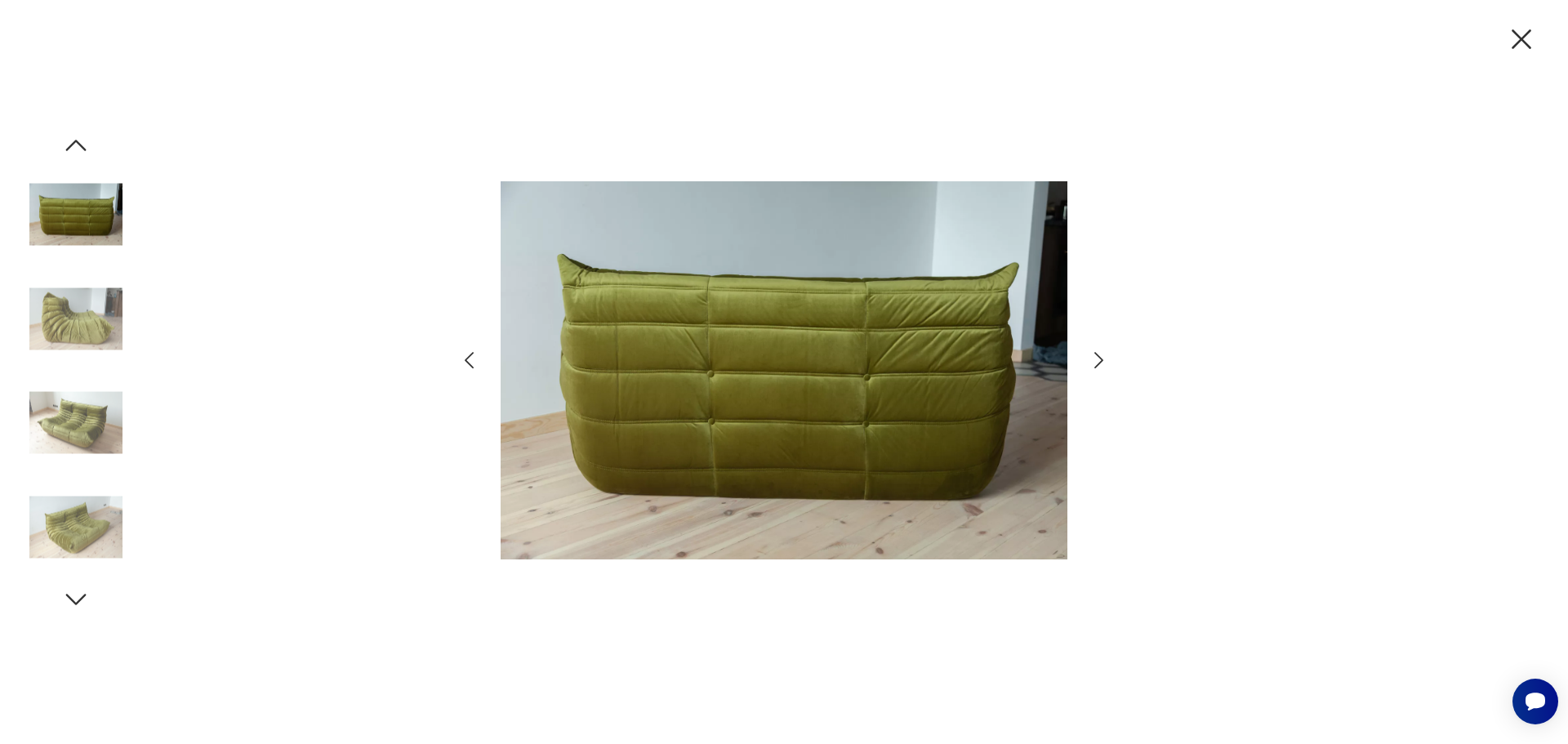
click at [1102, 361] on icon "button" at bounding box center [1099, 360] width 9 height 17
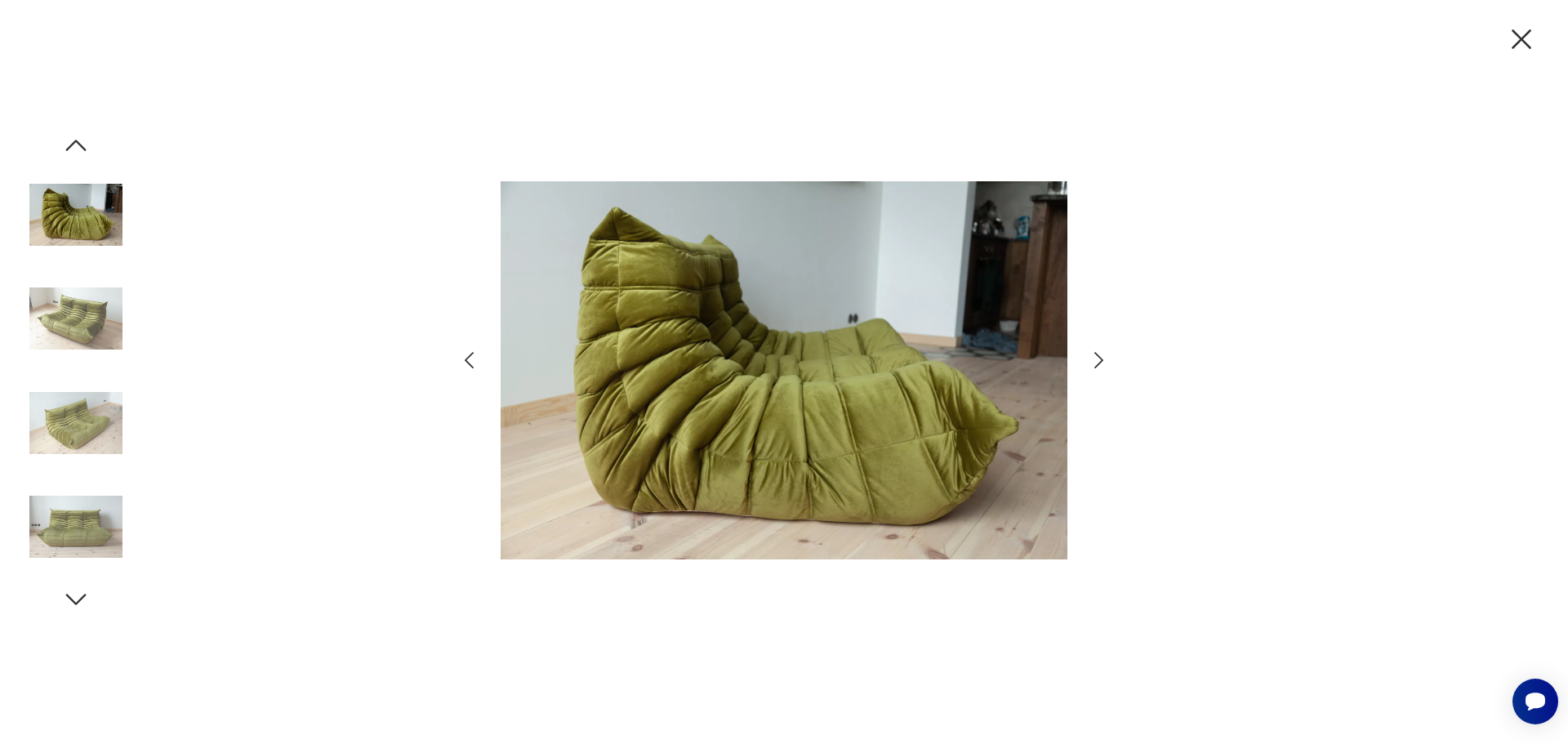
click at [1102, 361] on icon "button" at bounding box center [1099, 360] width 9 height 17
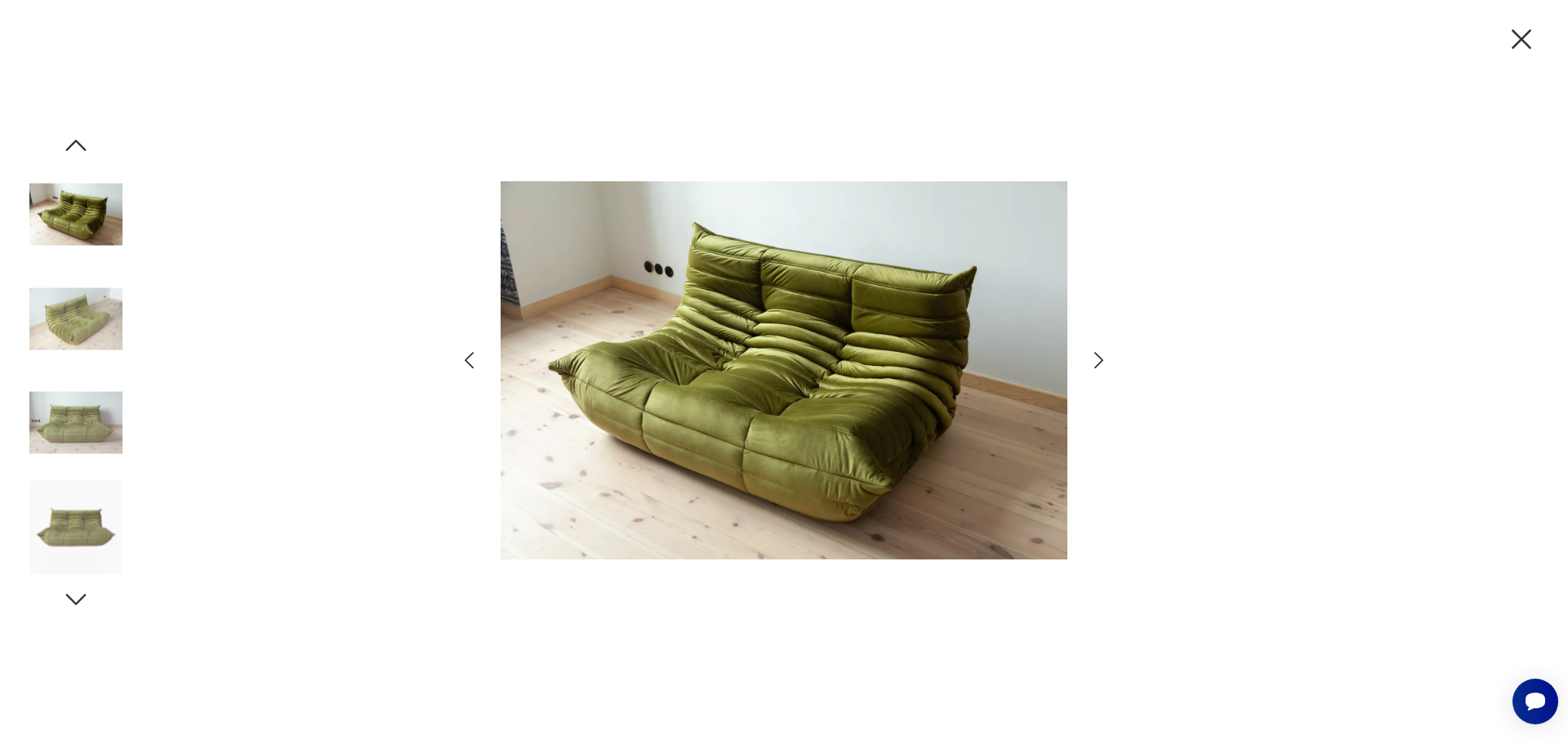
click at [1102, 361] on icon "button" at bounding box center [1099, 360] width 9 height 17
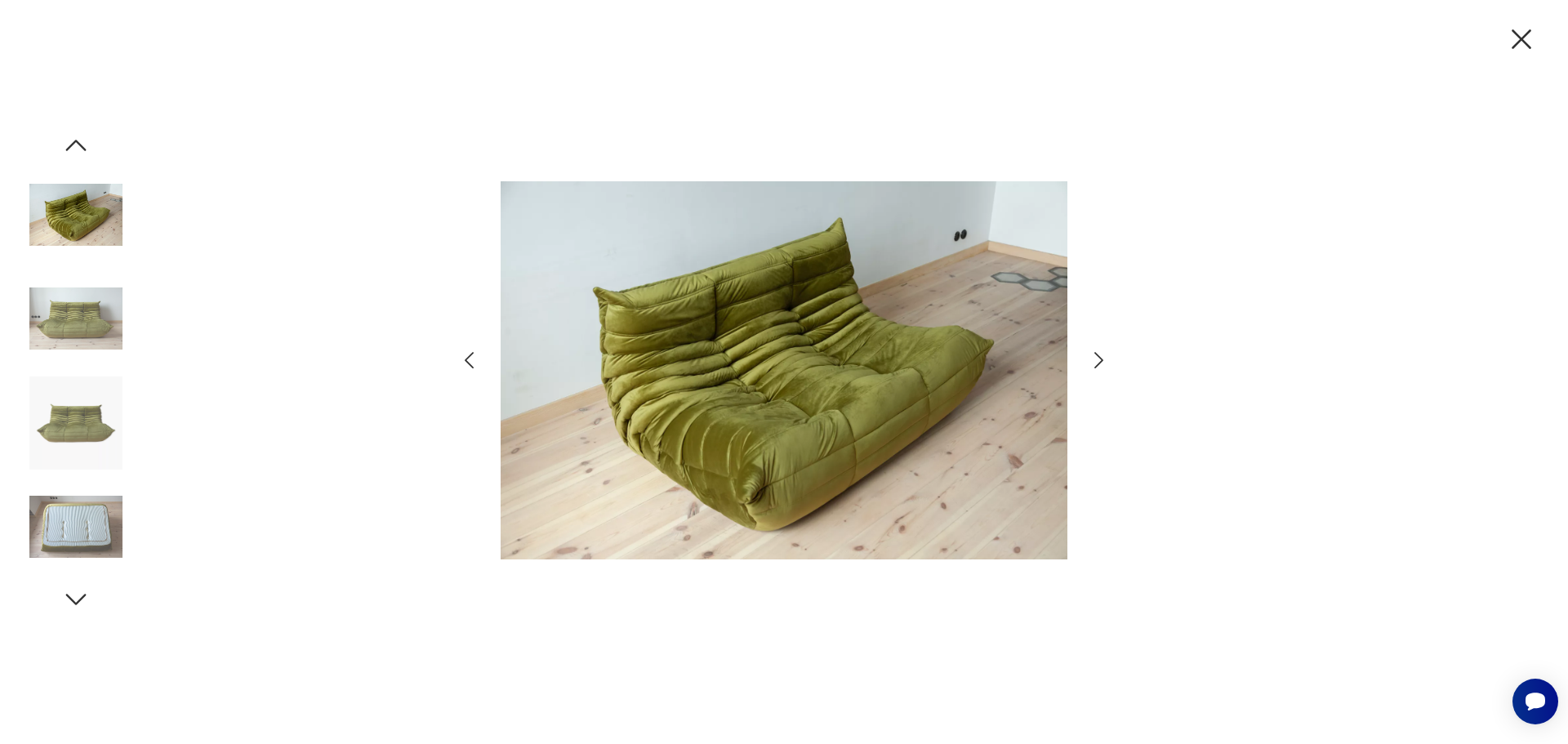
click at [1102, 361] on icon "button" at bounding box center [1099, 360] width 9 height 17
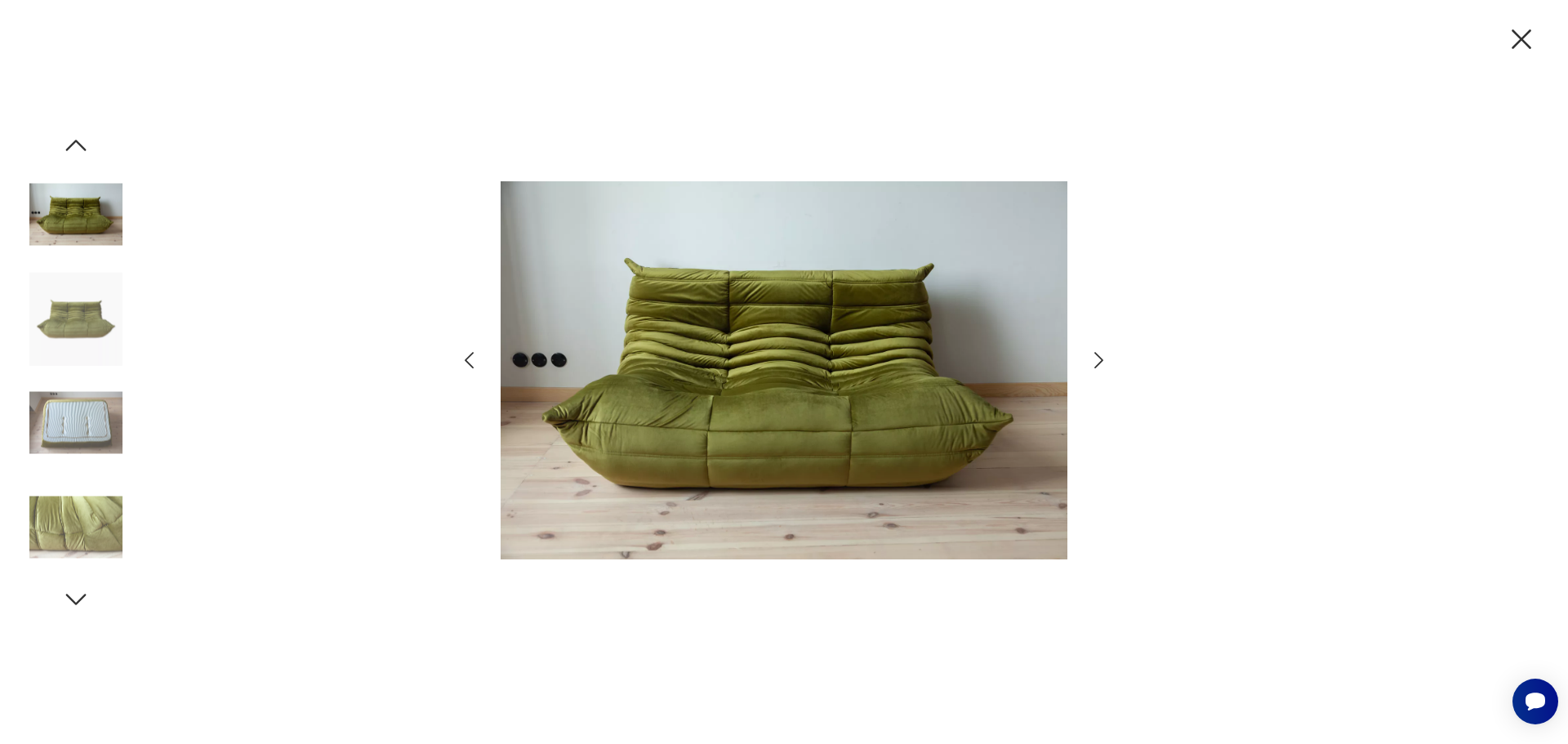
click at [1102, 361] on icon "button" at bounding box center [1099, 360] width 9 height 17
